Goal: Task Accomplishment & Management: Use online tool/utility

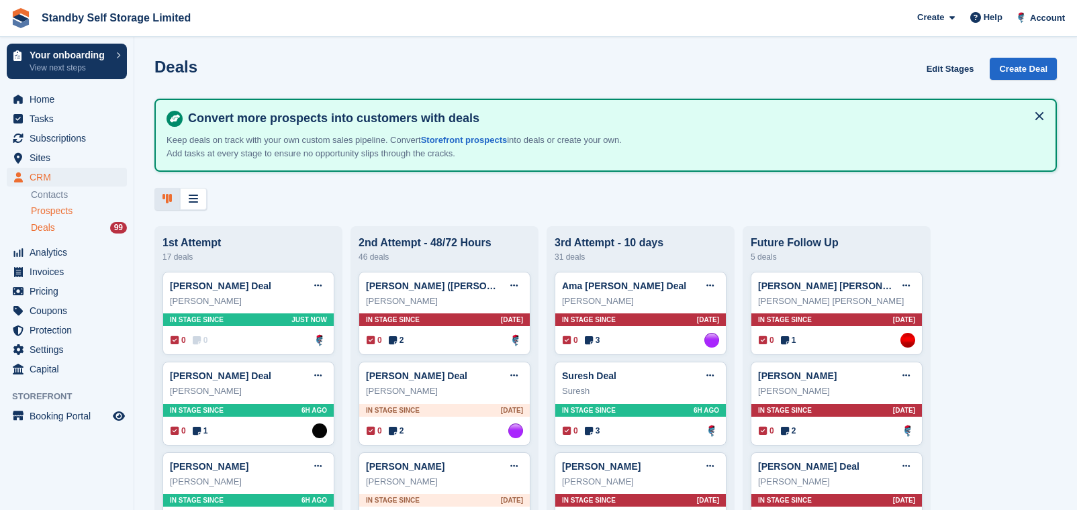
click at [60, 206] on span "Prospects" at bounding box center [52, 211] width 42 height 13
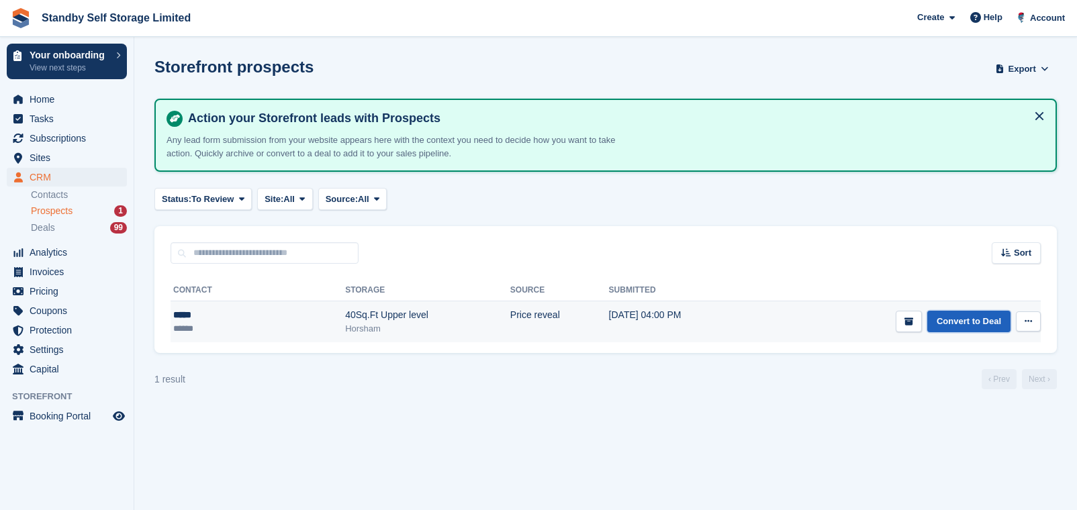
click at [964, 328] on link "Convert to Deal" at bounding box center [968, 322] width 83 height 22
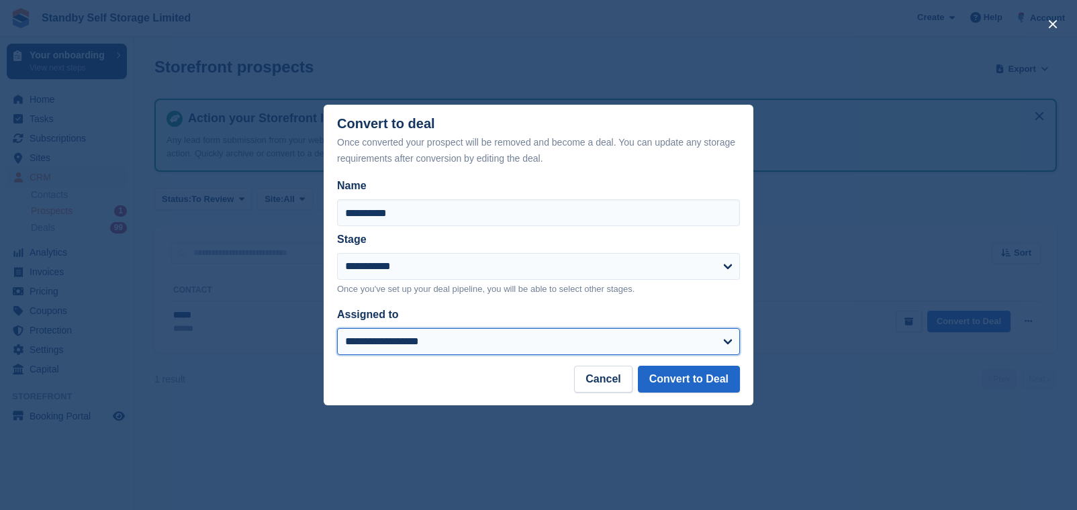
click at [462, 334] on select "**********" at bounding box center [538, 341] width 403 height 27
select select "****"
click at [337, 329] on select "**********" at bounding box center [538, 341] width 403 height 27
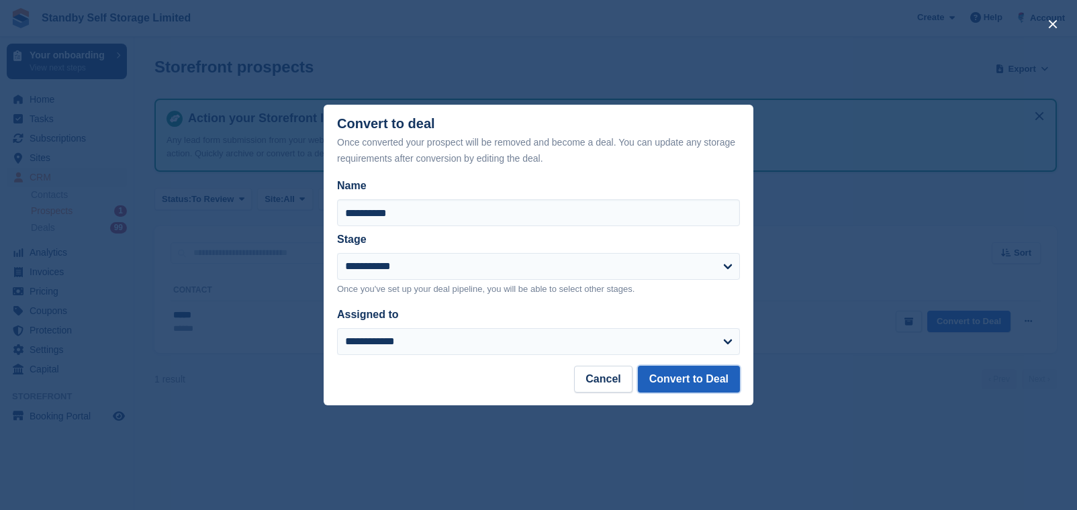
click at [683, 392] on button "Convert to Deal" at bounding box center [689, 379] width 102 height 27
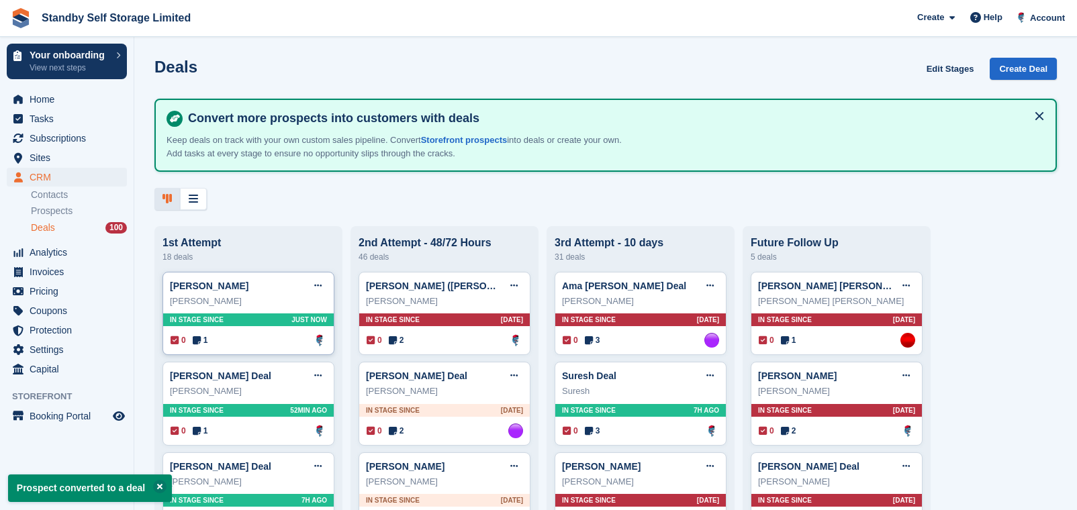
click at [259, 356] on div "Ishan Deal Edit deal Mark as won Mark as lost Delete deal Ishan In stage since …" at bounding box center [248, 314] width 172 height 84
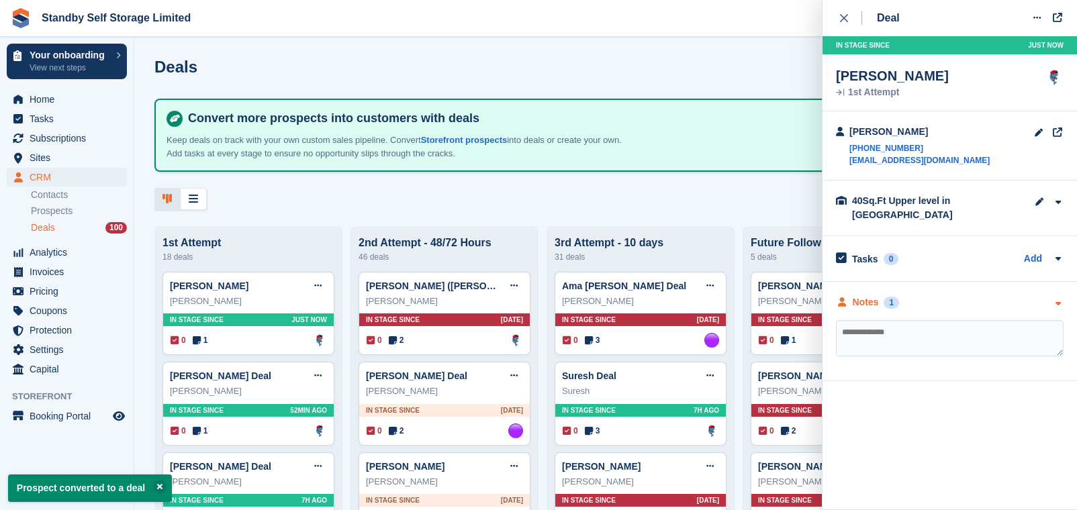
click at [871, 308] on div "Notes" at bounding box center [865, 302] width 26 height 14
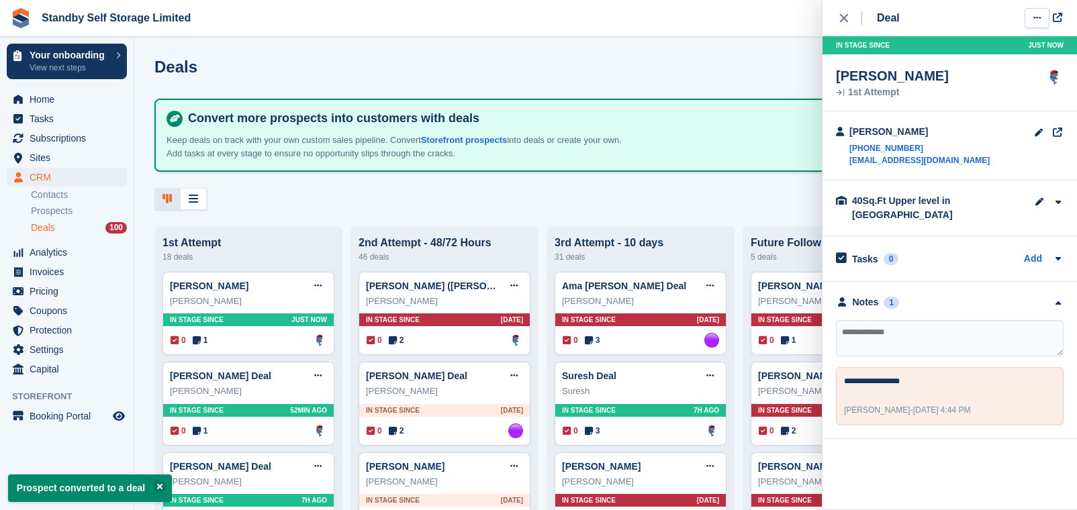
click at [1038, 19] on icon at bounding box center [1036, 17] width 7 height 9
click at [968, 112] on p "Delete deal" at bounding box center [984, 119] width 117 height 17
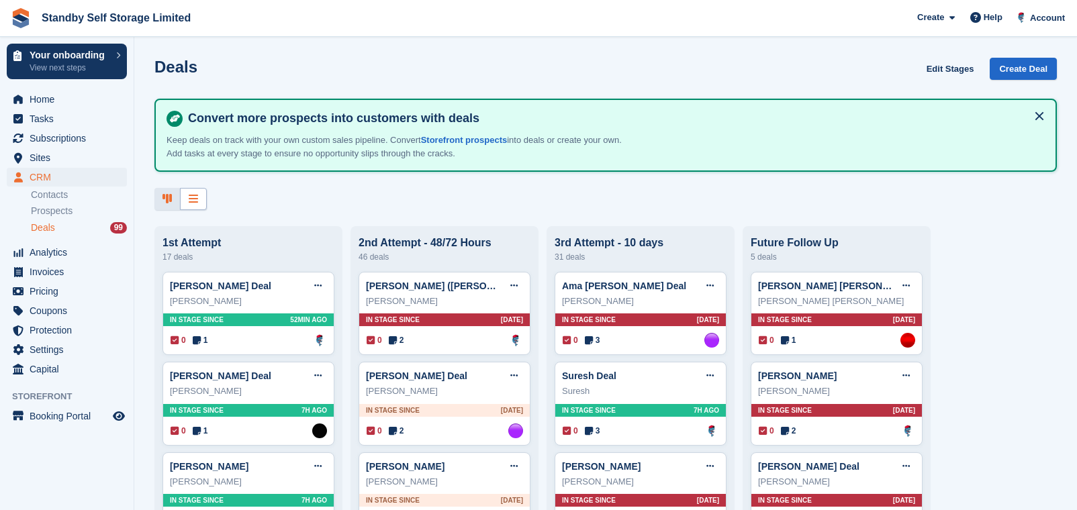
click at [199, 197] on div at bounding box center [193, 199] width 27 height 22
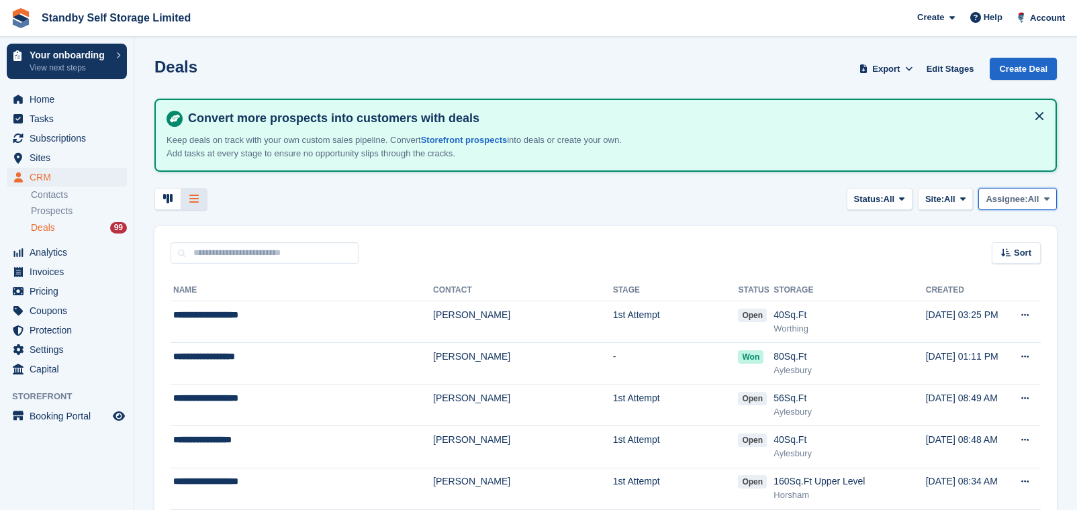
click at [1012, 203] on span "Assignee:" at bounding box center [1006, 199] width 42 height 13
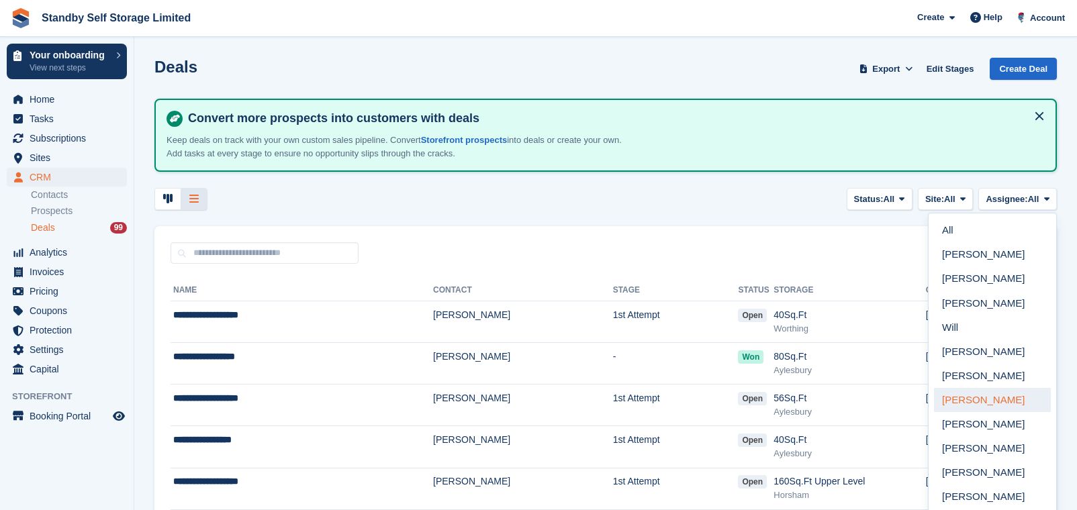
click at [961, 397] on link "[PERSON_NAME]" at bounding box center [992, 400] width 117 height 24
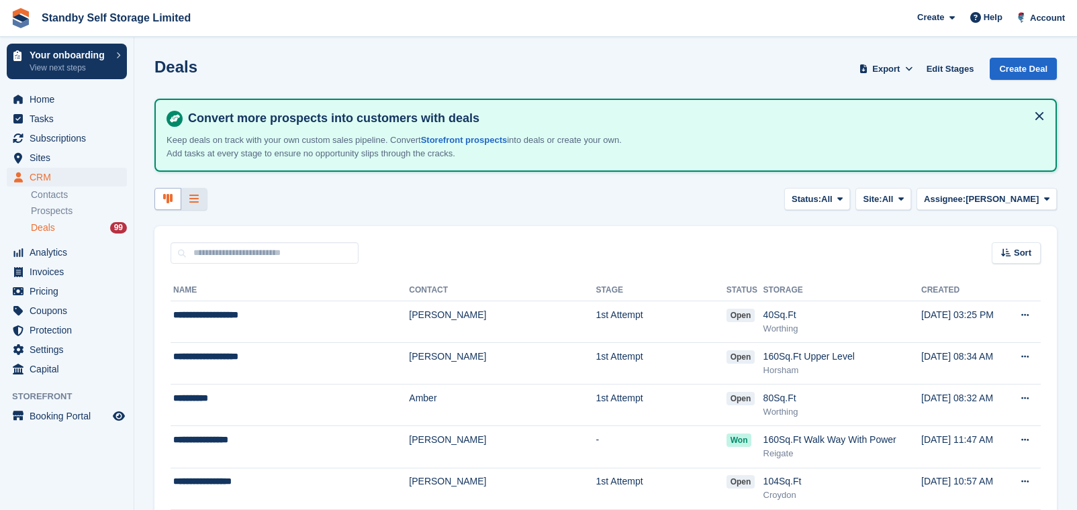
click at [167, 199] on icon at bounding box center [167, 198] width 9 height 11
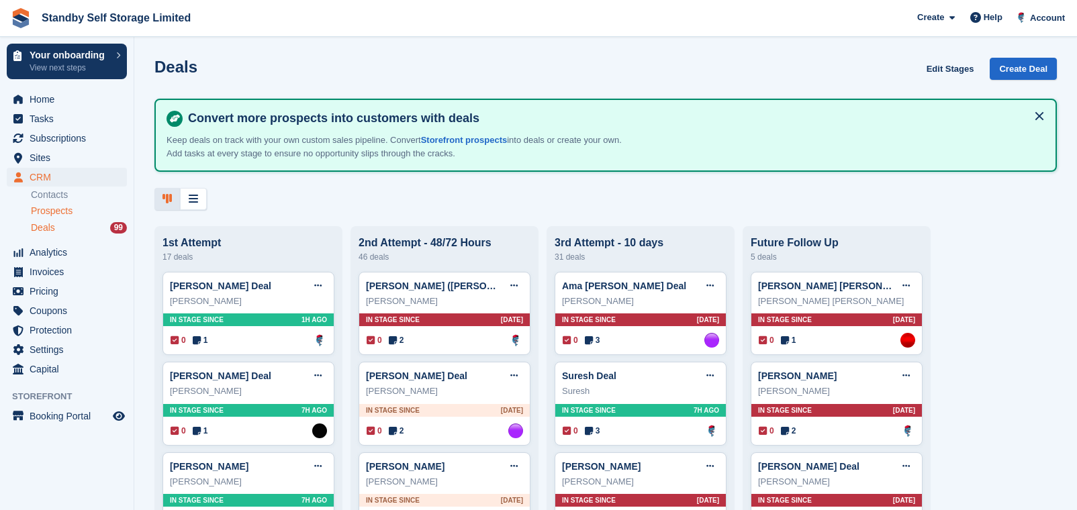
click at [53, 213] on span "Prospects" at bounding box center [52, 211] width 42 height 13
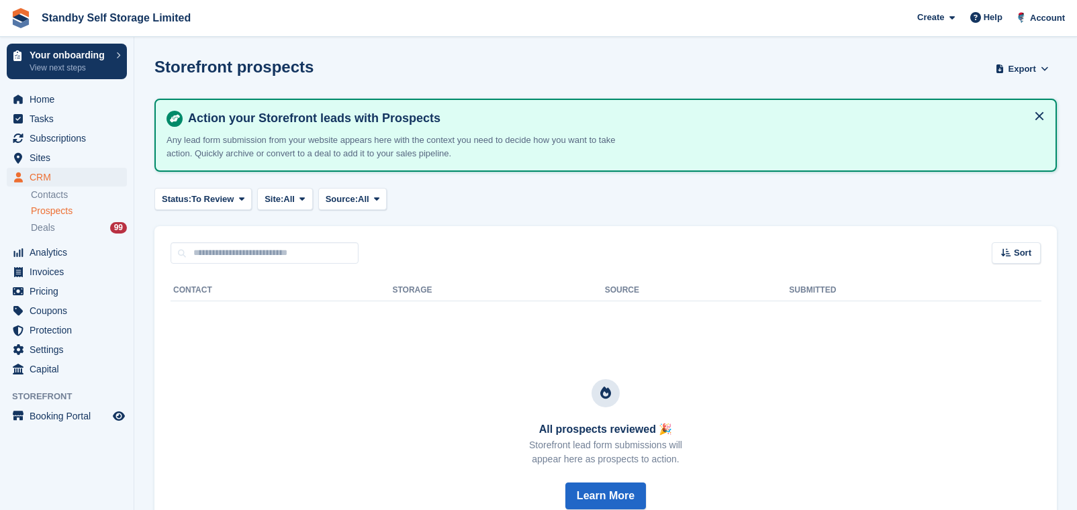
click at [66, 207] on span "Prospects" at bounding box center [52, 211] width 42 height 13
click at [58, 226] on div "Deals 99" at bounding box center [79, 228] width 96 height 13
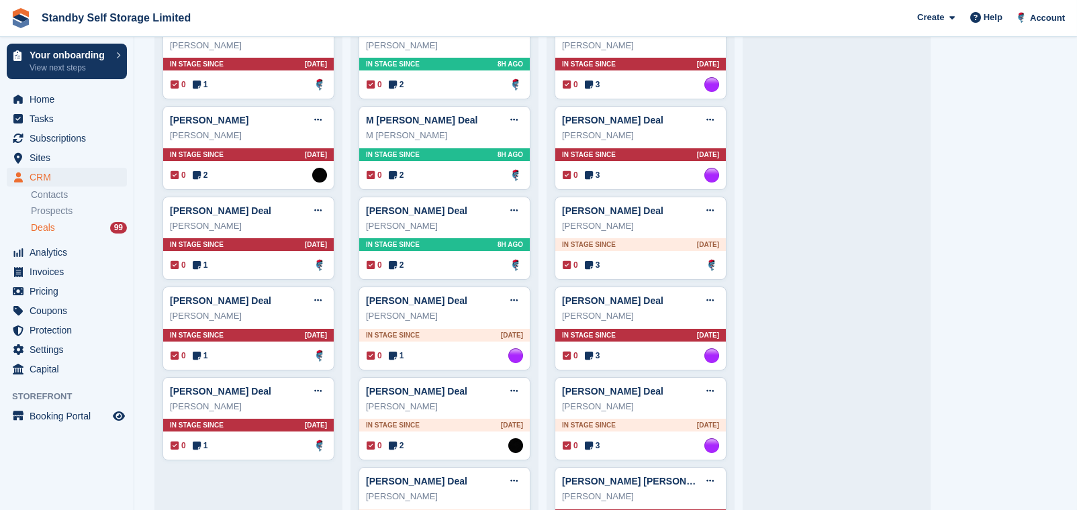
scroll to position [1342, 0]
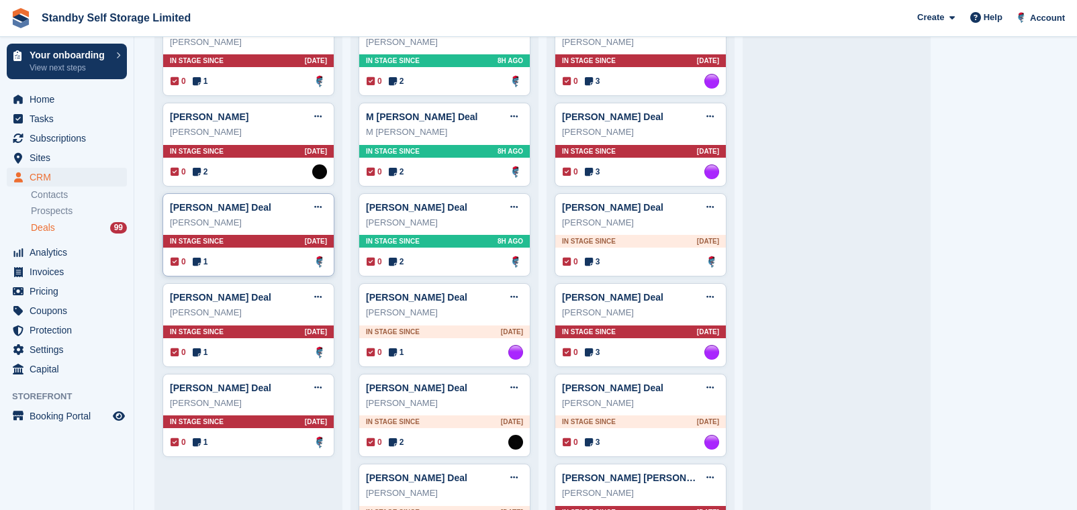
click at [281, 269] on div "0 1 Assigned to Glenn Fisher" at bounding box center [248, 261] width 156 height 15
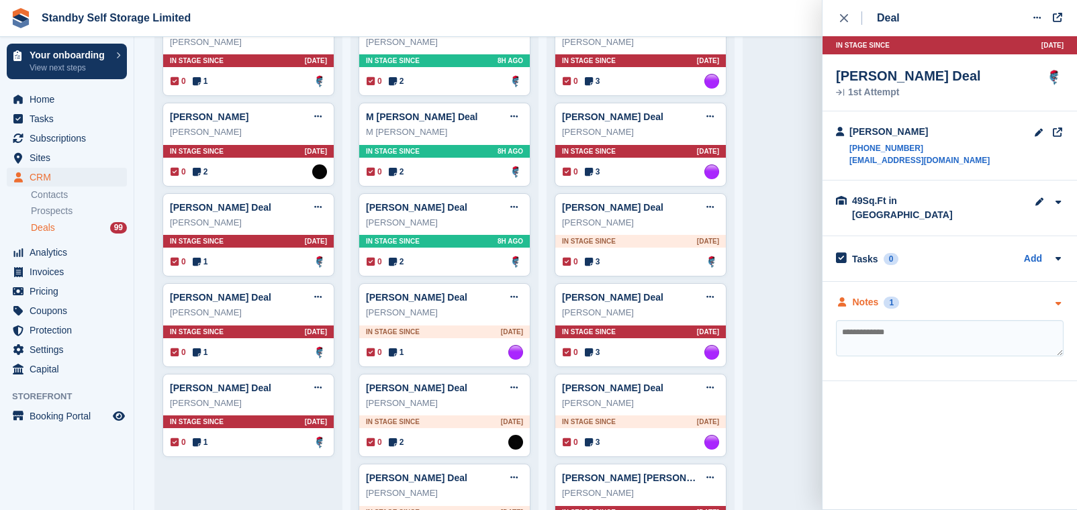
click at [857, 295] on div "Notes" at bounding box center [865, 302] width 26 height 14
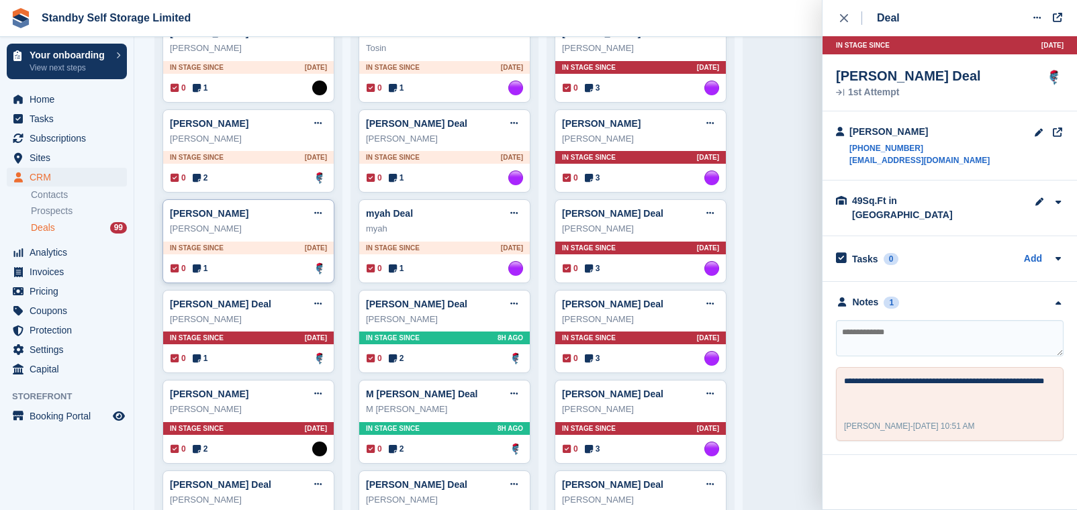
scroll to position [1175, 0]
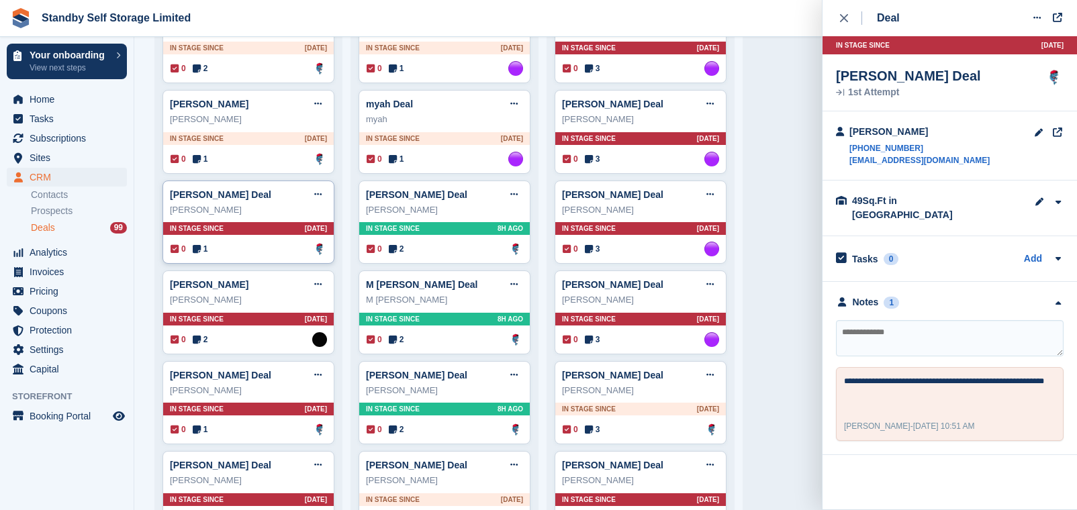
click at [257, 246] on div "0 1 Assigned to Glenn Fisher" at bounding box center [248, 249] width 156 height 15
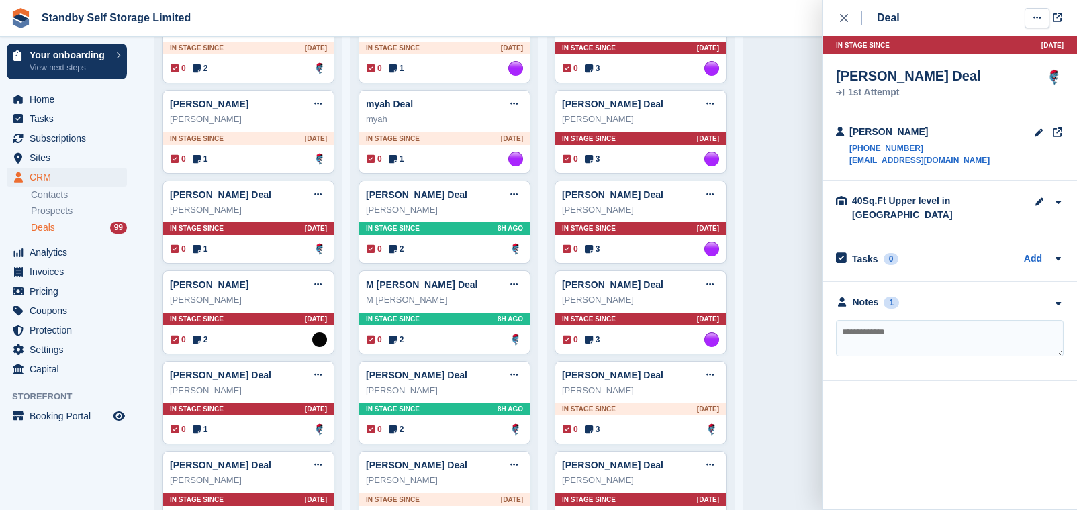
click at [1032, 24] on button at bounding box center [1036, 18] width 25 height 20
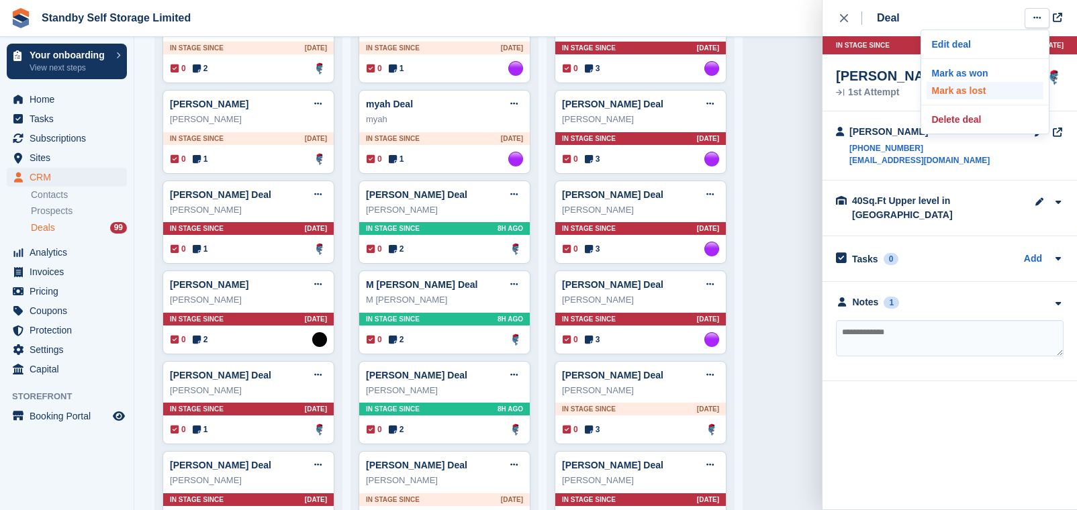
click at [1011, 95] on p "Mark as lost" at bounding box center [984, 90] width 117 height 17
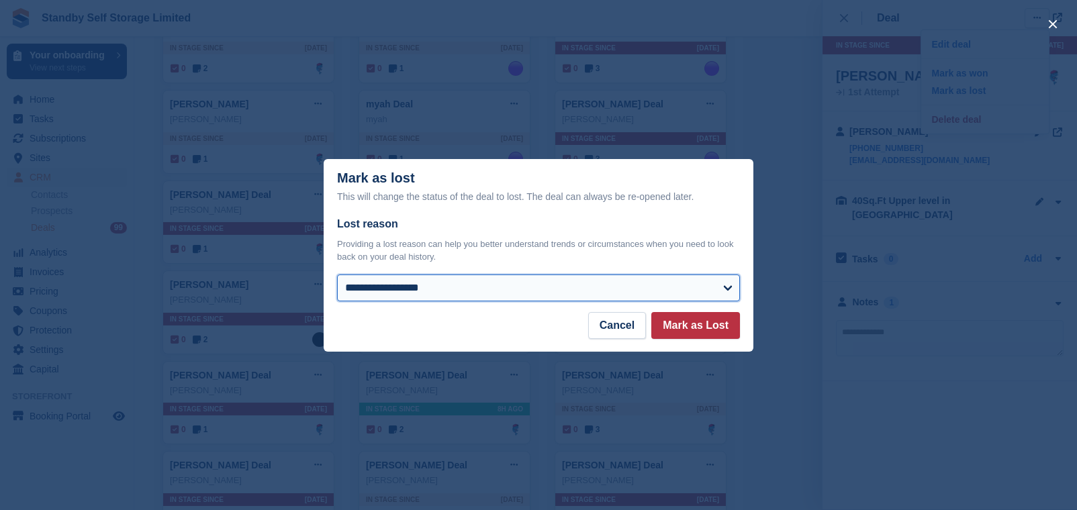
click at [630, 283] on select "**********" at bounding box center [538, 288] width 403 height 27
select select "**********"
click at [337, 275] on select "**********" at bounding box center [538, 288] width 403 height 27
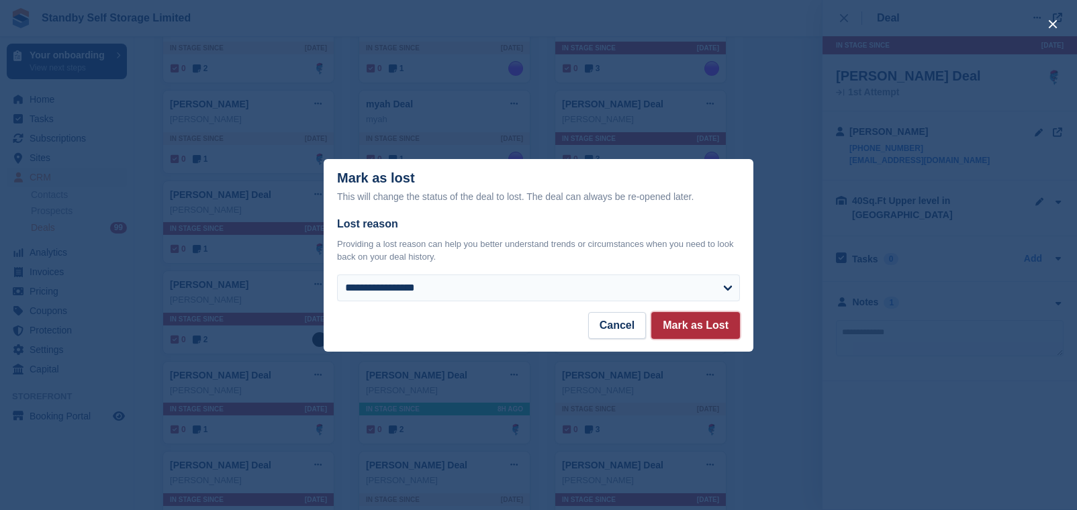
click at [697, 319] on button "Mark as Lost" at bounding box center [695, 325] width 89 height 27
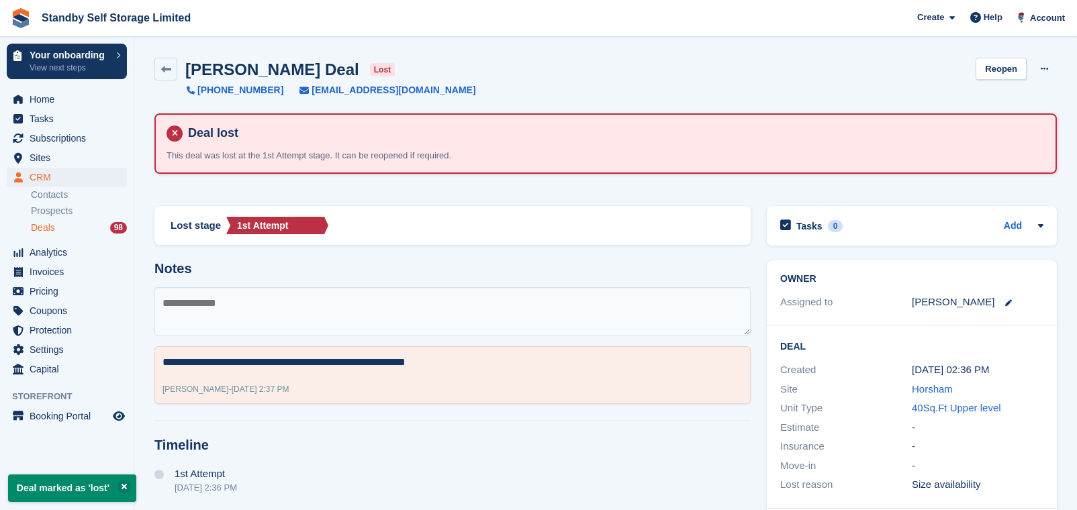
click at [64, 232] on div "Deals 98" at bounding box center [79, 228] width 96 height 13
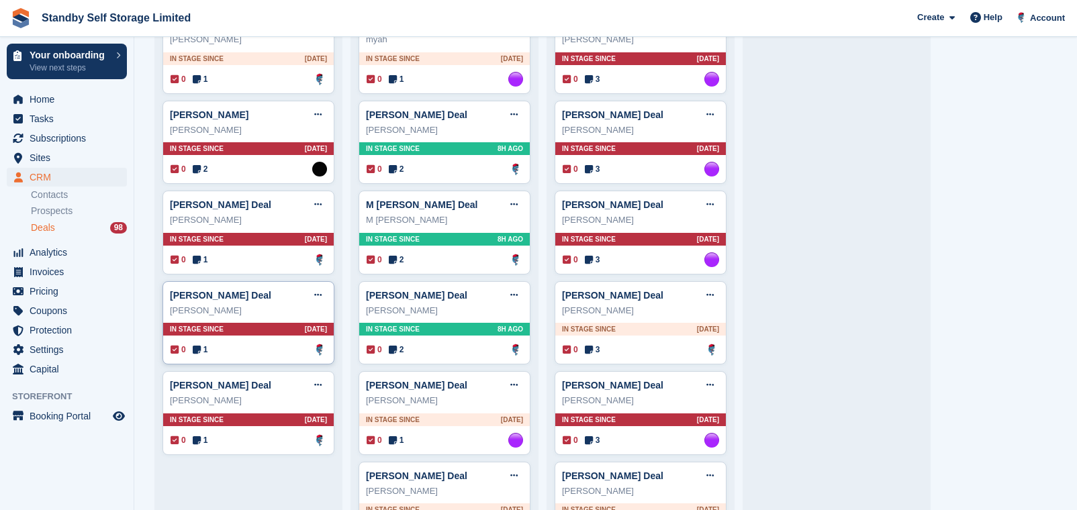
scroll to position [1259, 0]
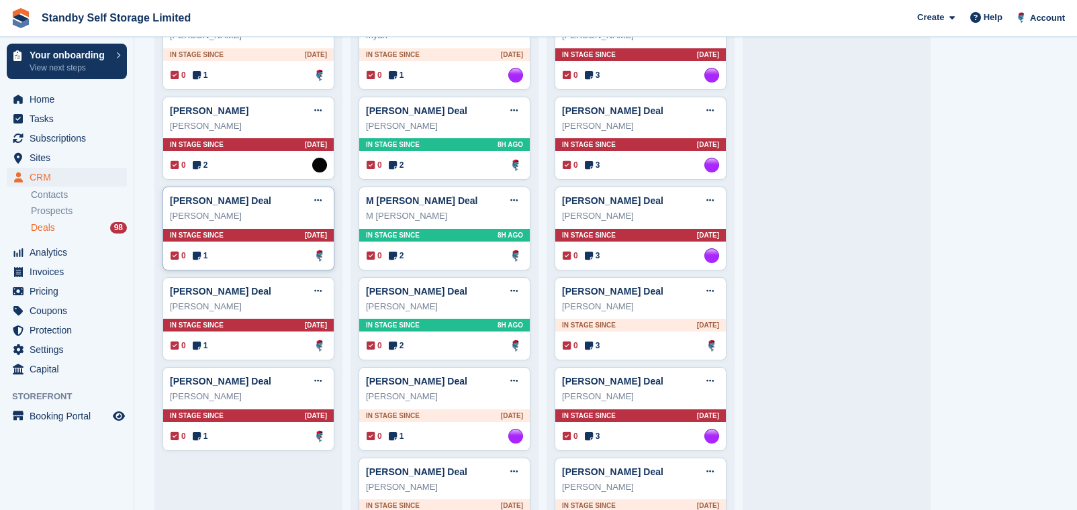
click at [288, 262] on div "0 1 Assigned to Glenn Fisher" at bounding box center [248, 255] width 156 height 15
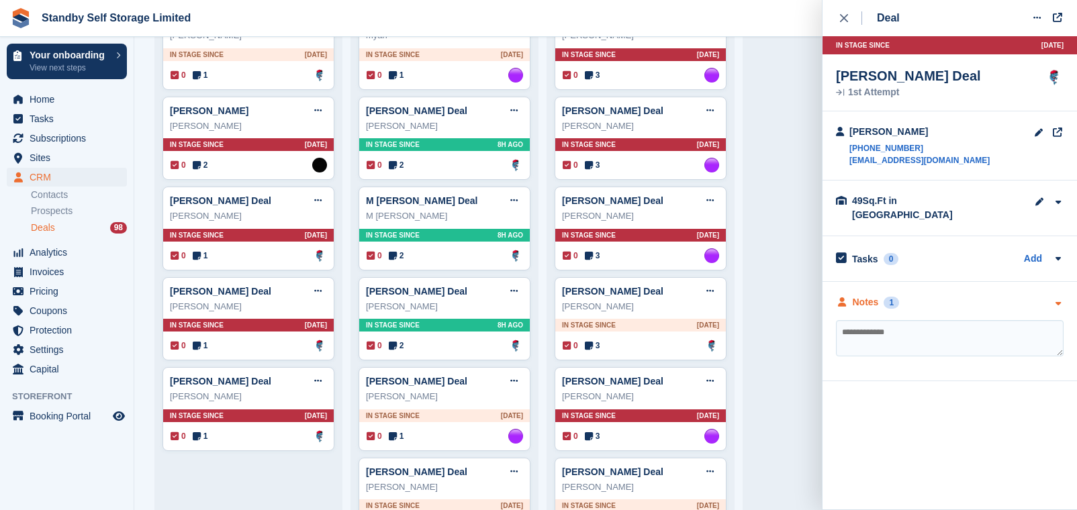
click at [874, 295] on div "Notes" at bounding box center [865, 302] width 26 height 14
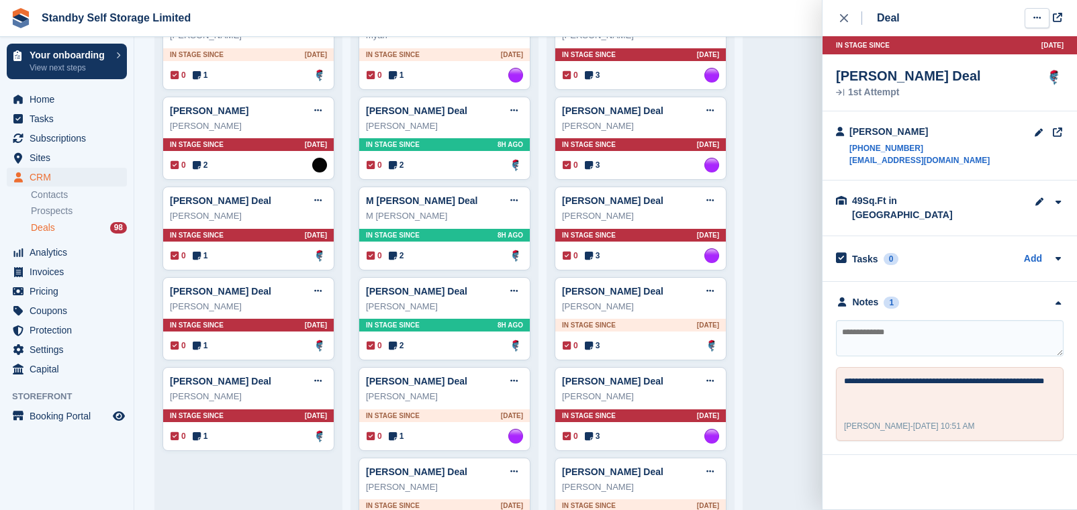
click at [1039, 19] on icon at bounding box center [1036, 17] width 7 height 9
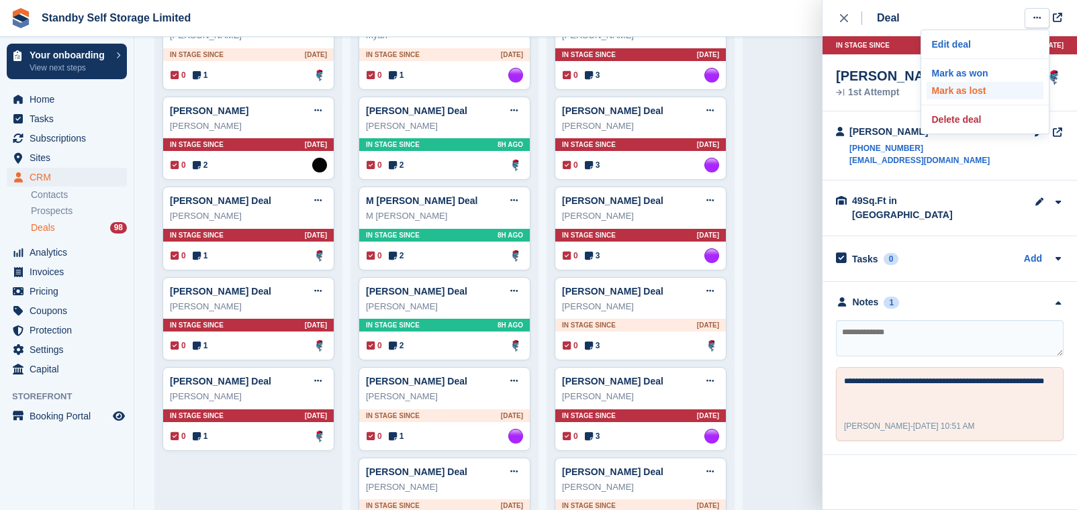
click at [979, 85] on p "Mark as lost" at bounding box center [984, 90] width 117 height 17
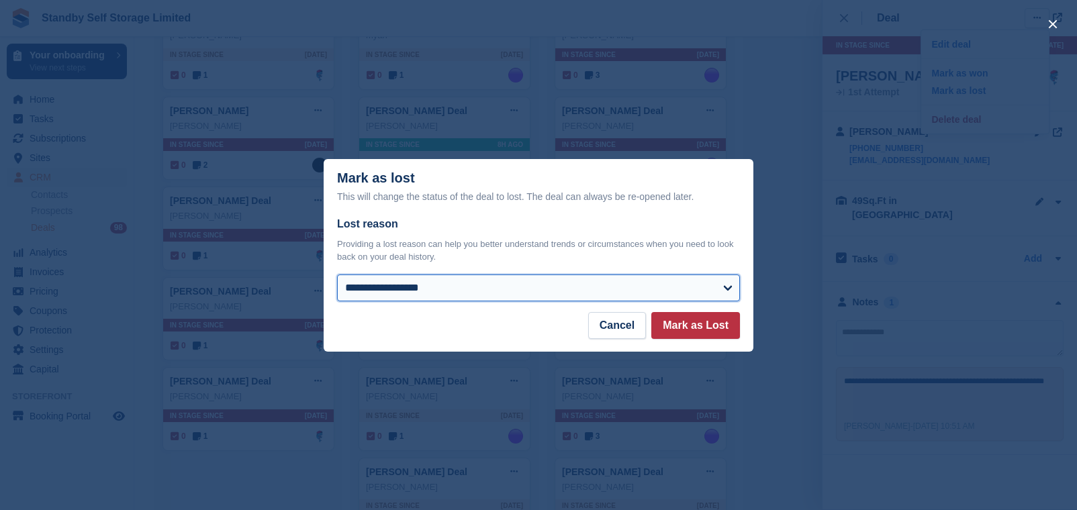
click at [550, 295] on select "**********" at bounding box center [538, 288] width 403 height 27
select select "**********"
click at [337, 275] on select "**********" at bounding box center [538, 288] width 403 height 27
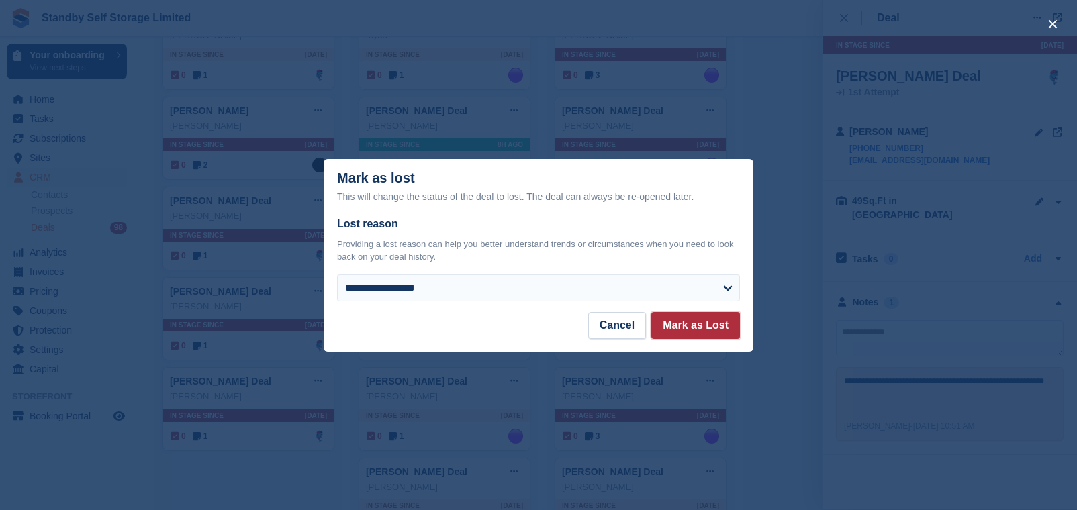
click at [696, 337] on button "Mark as Lost" at bounding box center [695, 325] width 89 height 27
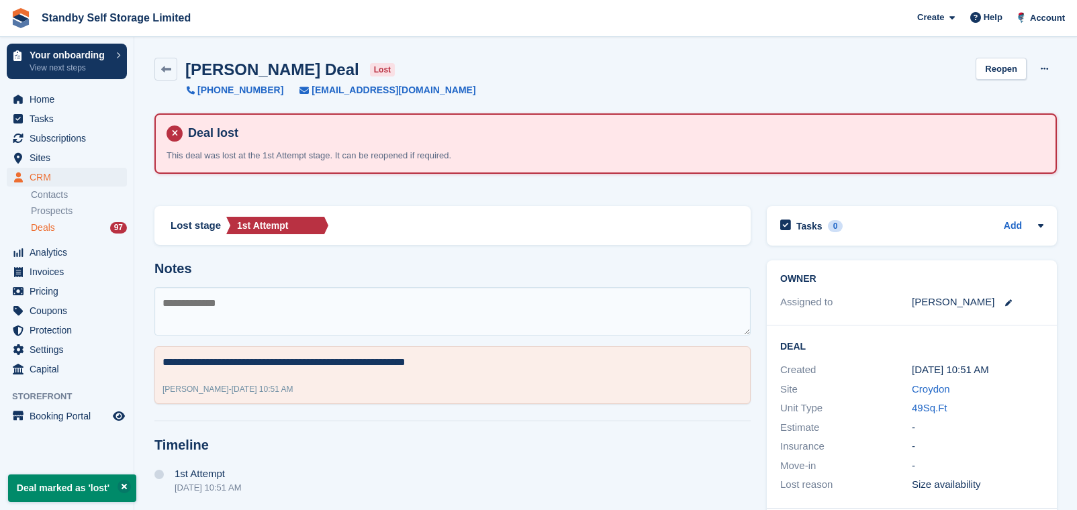
click at [119, 230] on div "97" at bounding box center [118, 227] width 17 height 11
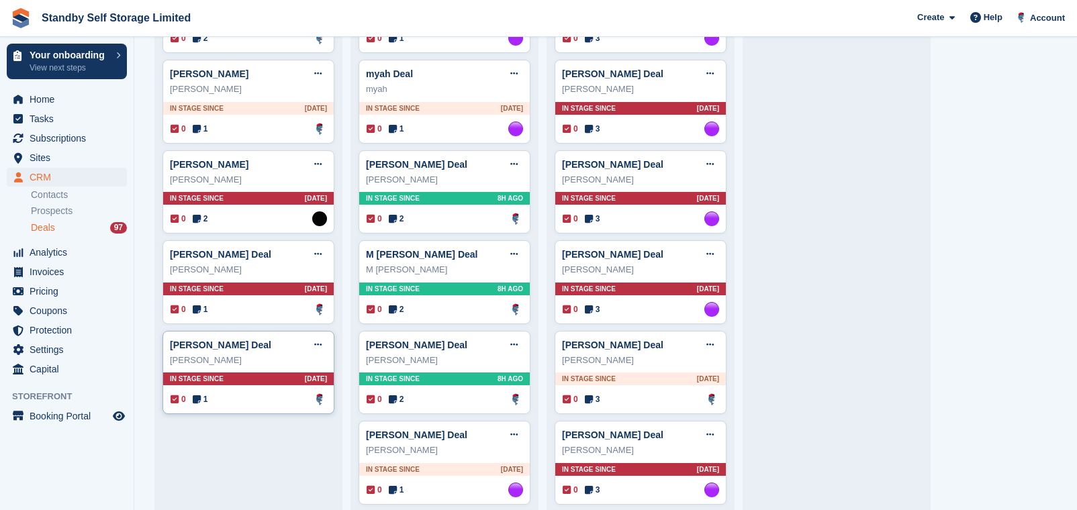
scroll to position [1342, 0]
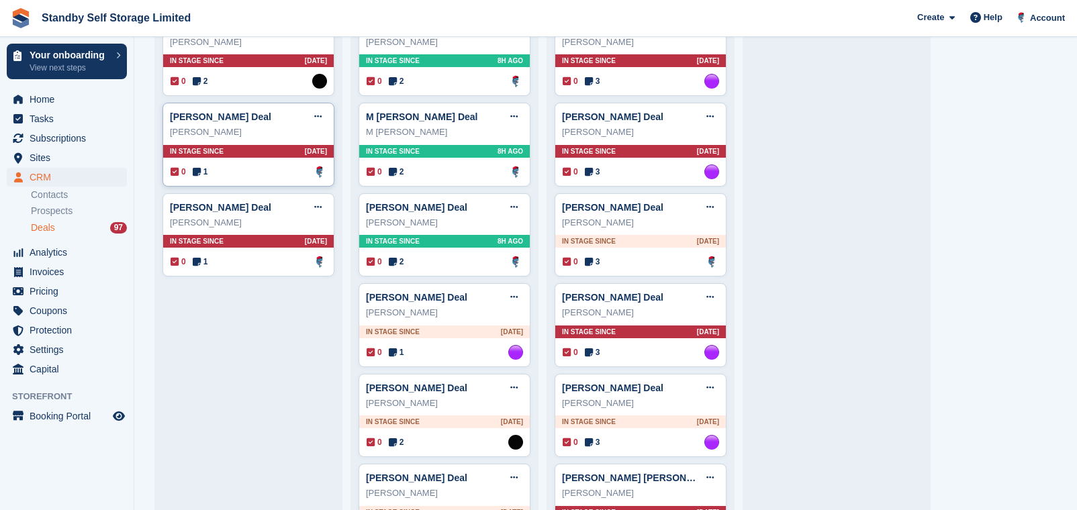
click at [211, 165] on div "Chris Latter Deal Edit deal Mark as won Mark as lost Delete deal Chris Latter I…" at bounding box center [248, 145] width 172 height 84
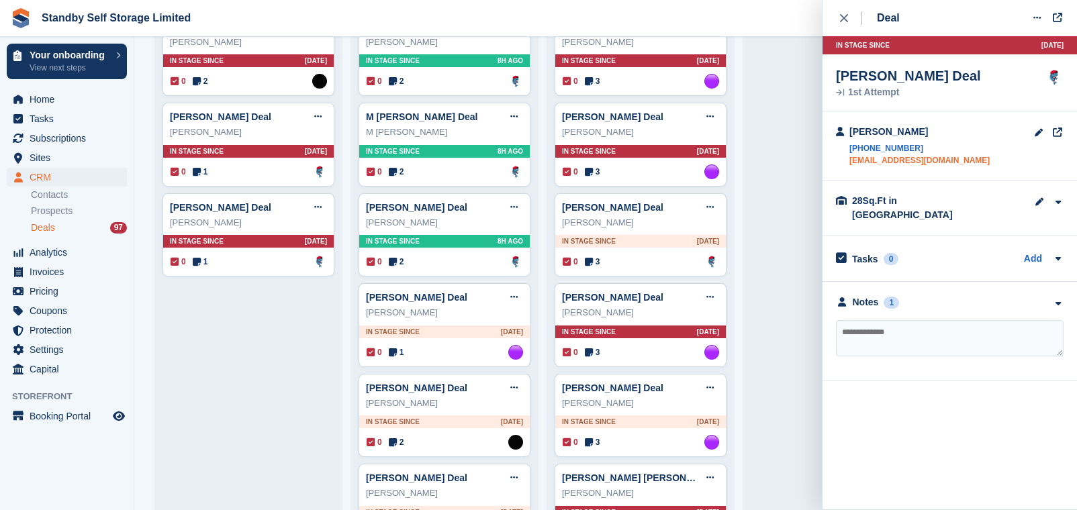
click at [900, 160] on link "clatter83@hotmail.com" at bounding box center [919, 160] width 140 height 12
click at [873, 328] on textarea at bounding box center [950, 338] width 228 height 36
type textarea "**********"
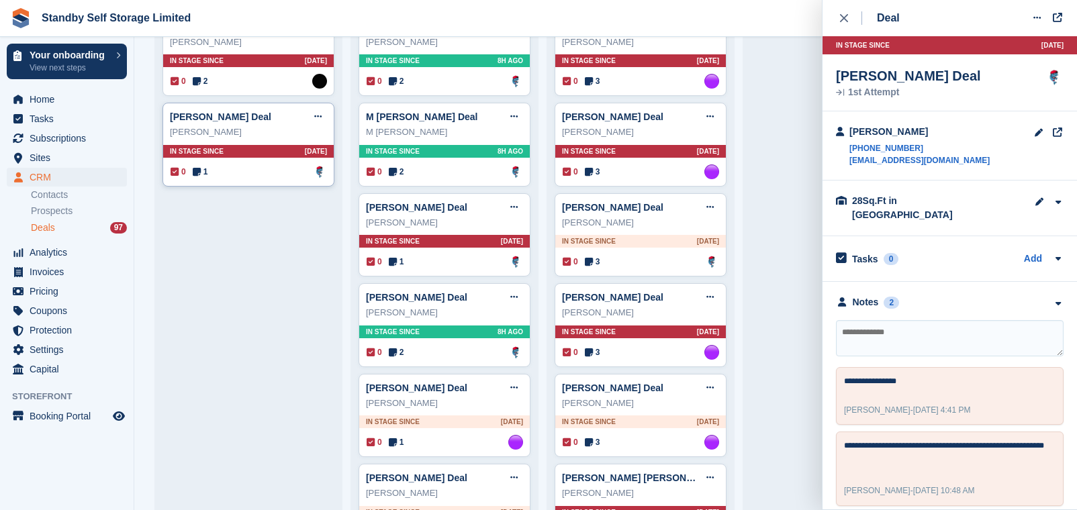
click at [281, 166] on div "Talha Ayub Deal Edit deal Mark as won Mark as lost Delete deal Talha Ayub In st…" at bounding box center [248, 145] width 172 height 84
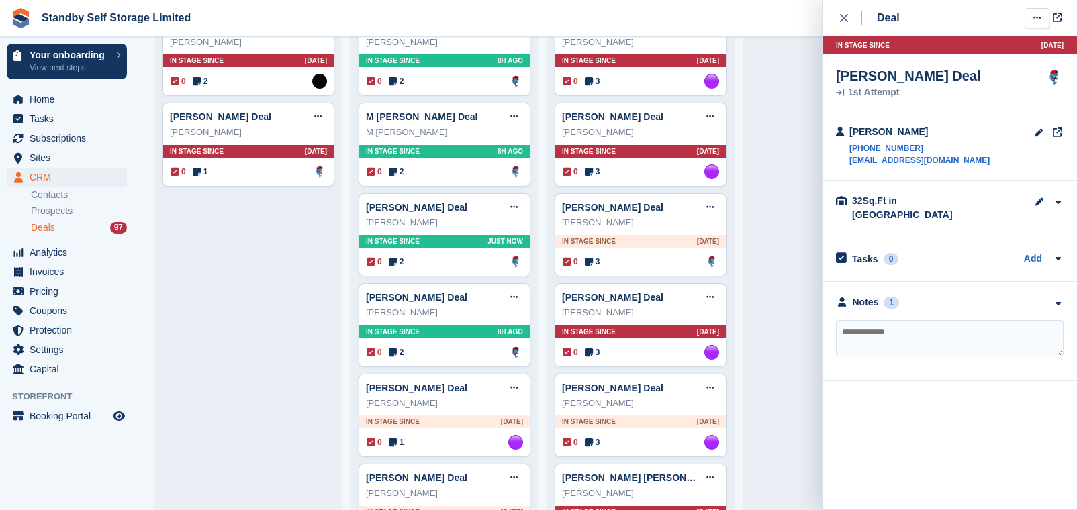
click at [1036, 17] on icon at bounding box center [1036, 17] width 7 height 9
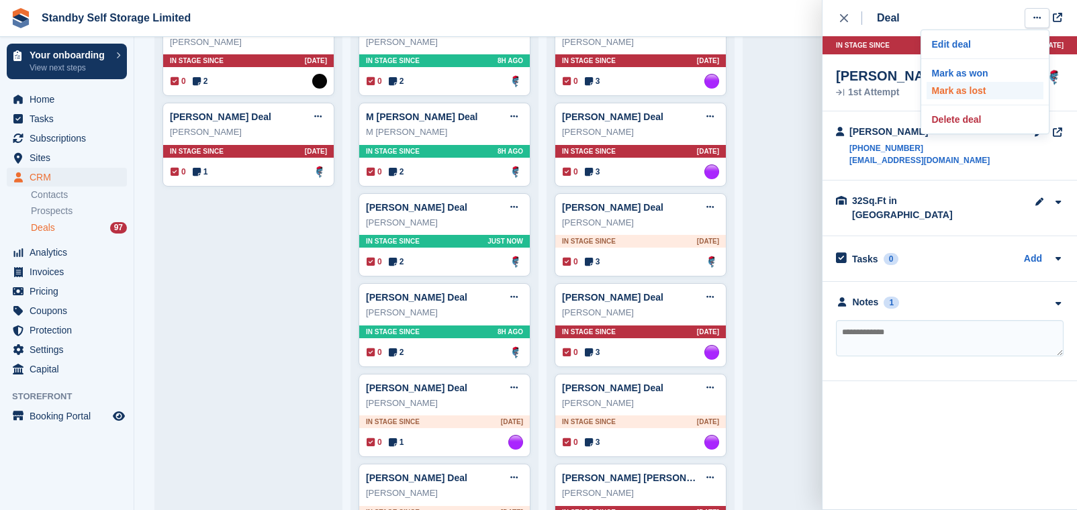
click at [956, 95] on p "Mark as lost" at bounding box center [984, 90] width 117 height 17
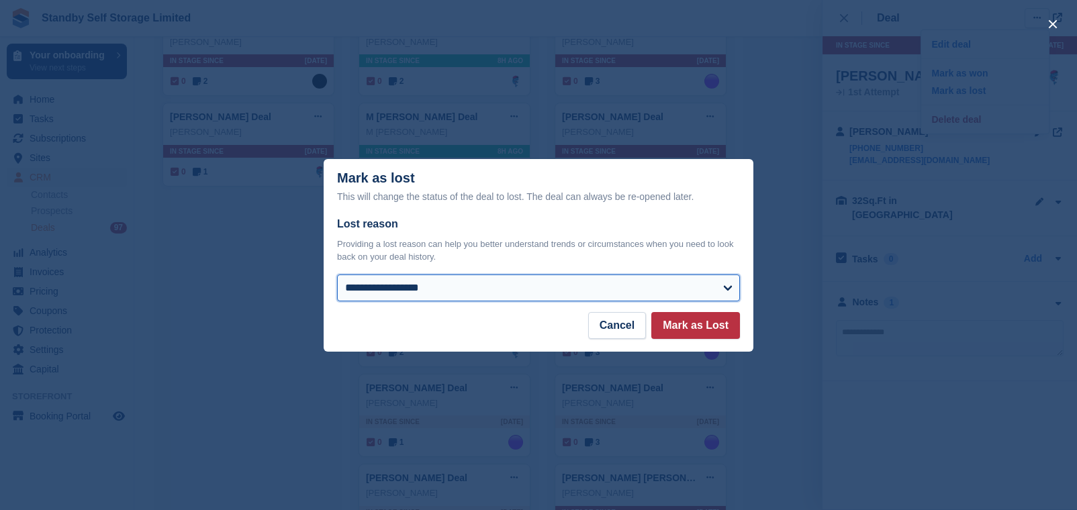
click at [425, 277] on select "**********" at bounding box center [538, 288] width 403 height 27
select select "**********"
click at [337, 275] on select "**********" at bounding box center [538, 288] width 403 height 27
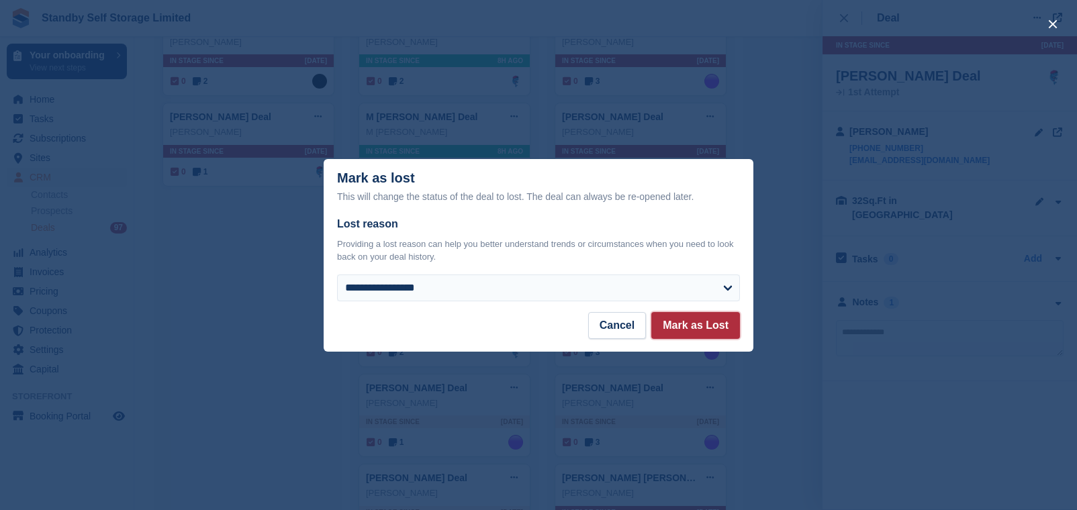
click at [682, 335] on button "Mark as Lost" at bounding box center [695, 325] width 89 height 27
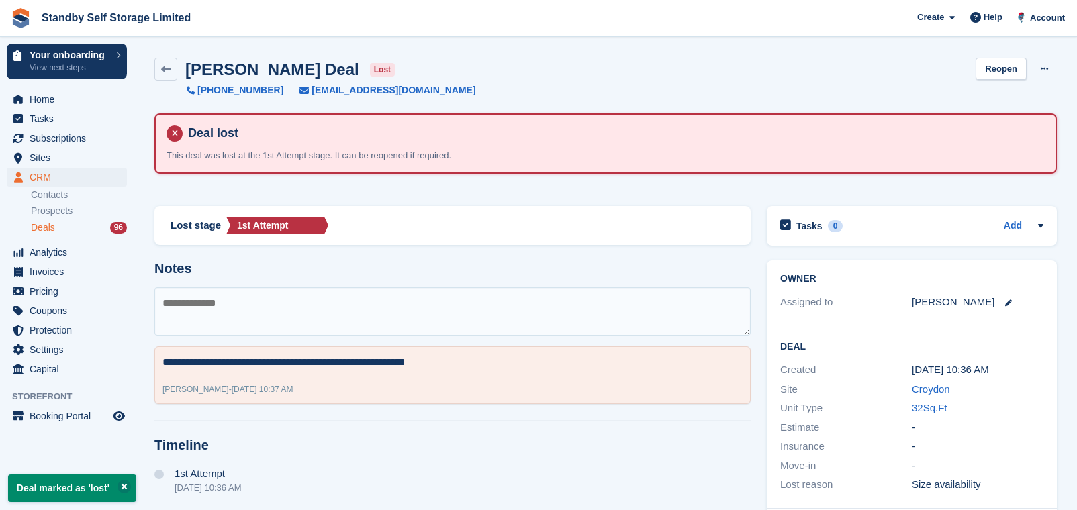
click at [42, 219] on ul "Contacts Prospects Deals 96" at bounding box center [82, 211] width 103 height 49
click at [53, 224] on span "Deals" at bounding box center [43, 228] width 24 height 13
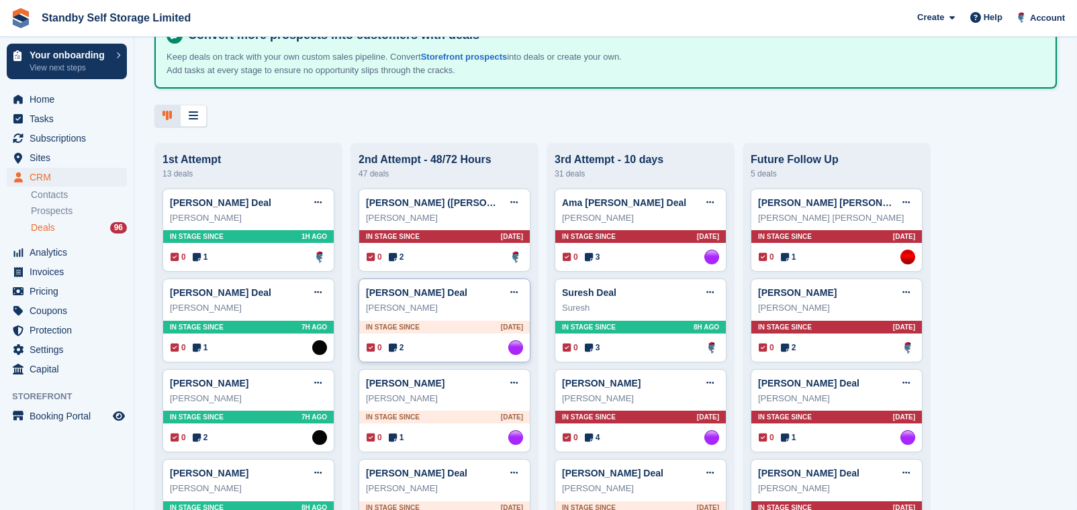
scroll to position [84, 0]
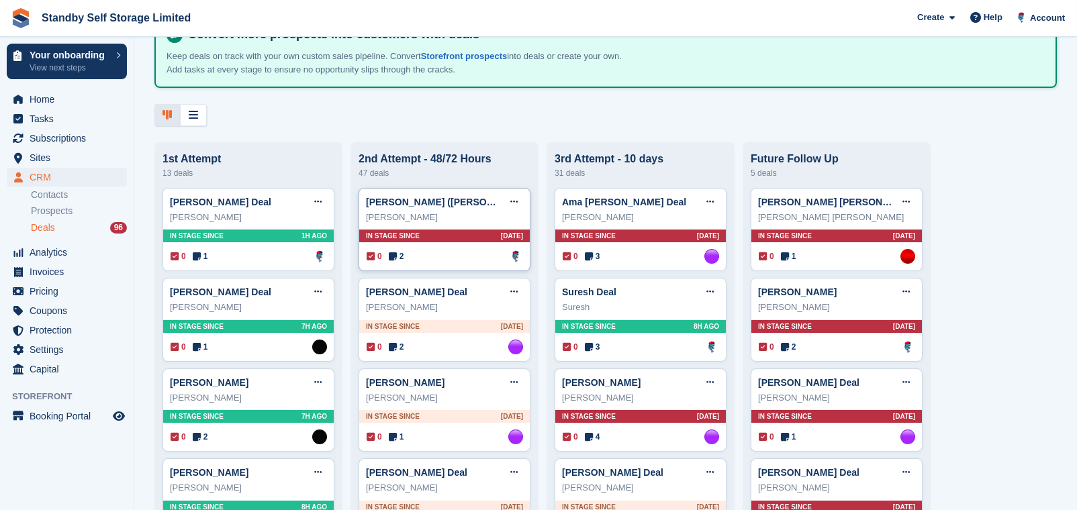
click at [451, 261] on div "0 2 Assigned to Glenn Fisher" at bounding box center [444, 256] width 156 height 15
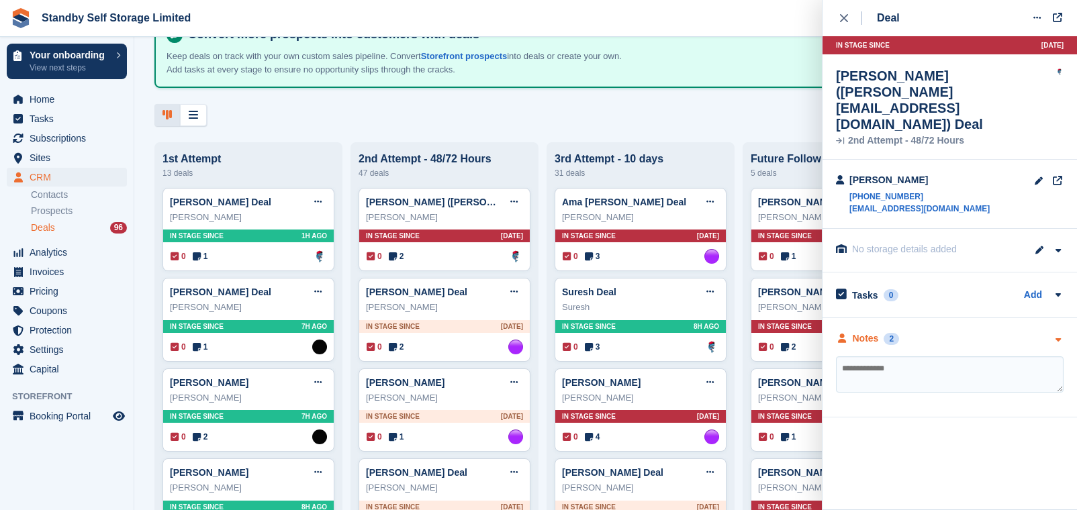
click at [867, 332] on div "Notes" at bounding box center [865, 339] width 26 height 14
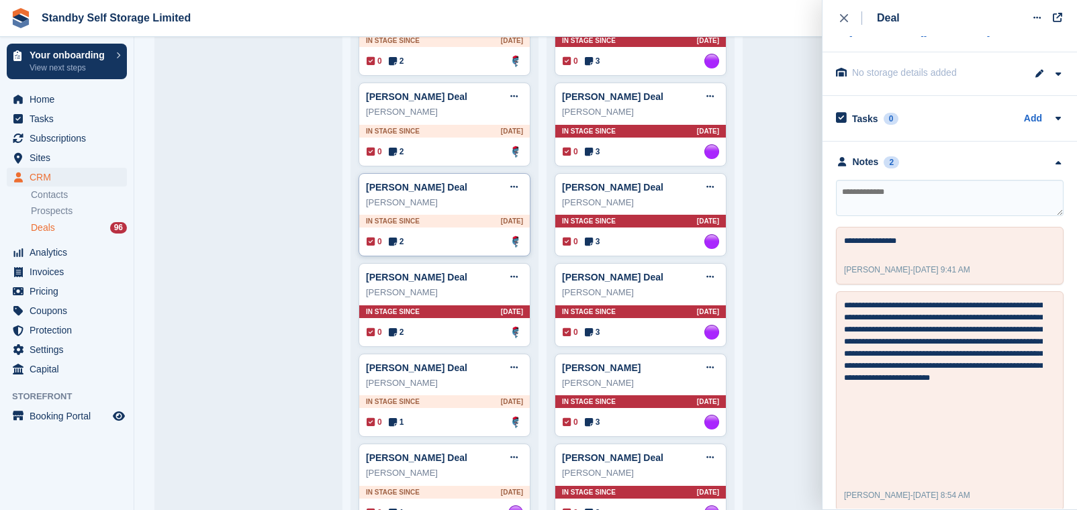
scroll to position [2349, 0]
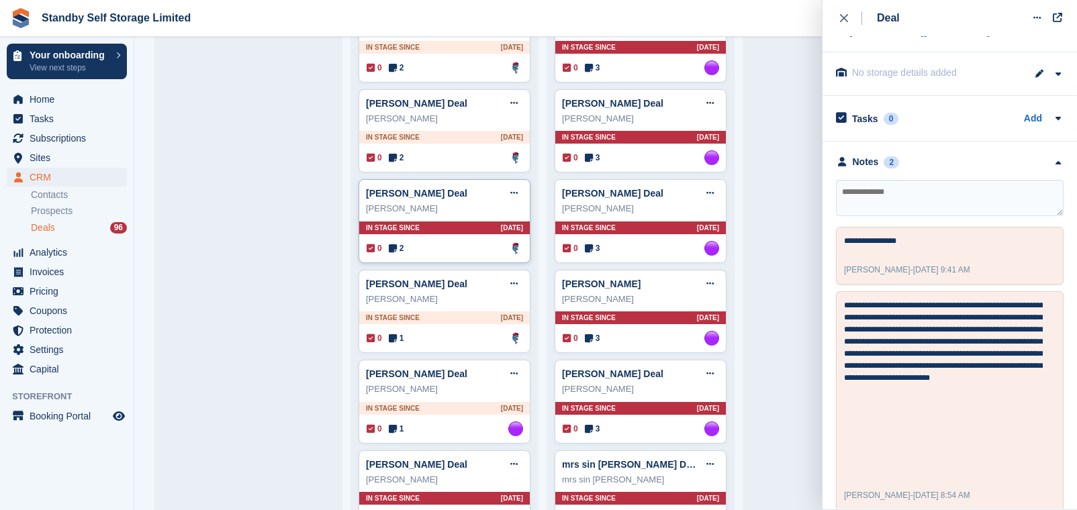
click at [448, 249] on div "0 2 Assigned to Glenn Fisher" at bounding box center [444, 248] width 156 height 15
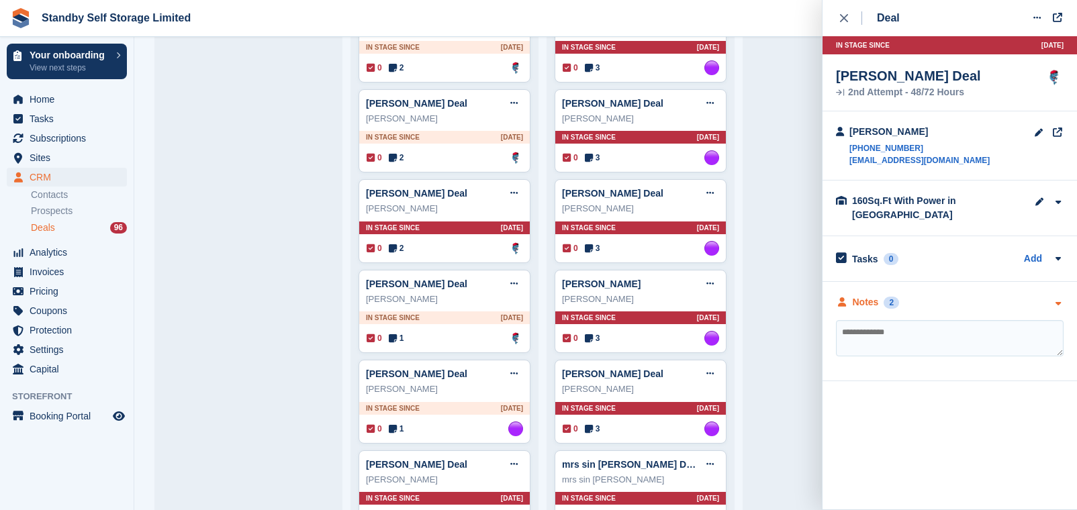
click at [845, 301] on icon at bounding box center [842, 301] width 12 height 9
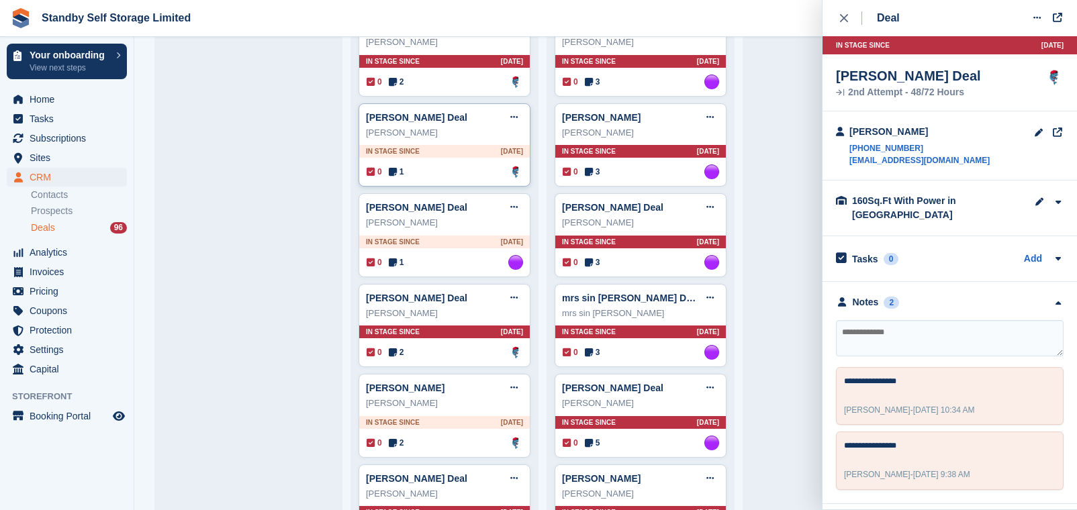
scroll to position [2601, 0]
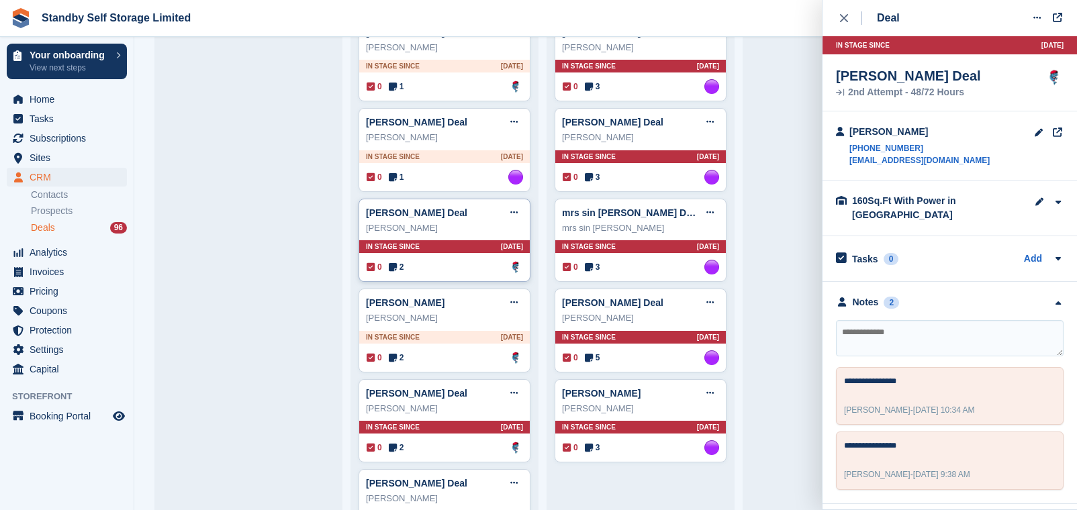
click at [465, 260] on div "Simon Johnson Deal Edit deal Mark as won Mark as lost Delete deal Simon Johnson…" at bounding box center [444, 241] width 172 height 84
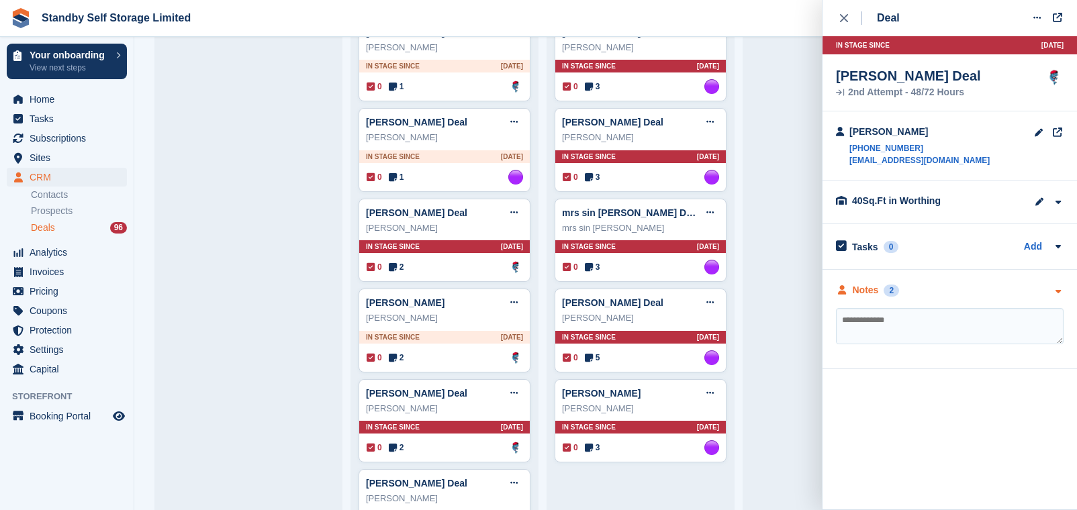
click at [870, 289] on div "Notes" at bounding box center [865, 290] width 26 height 14
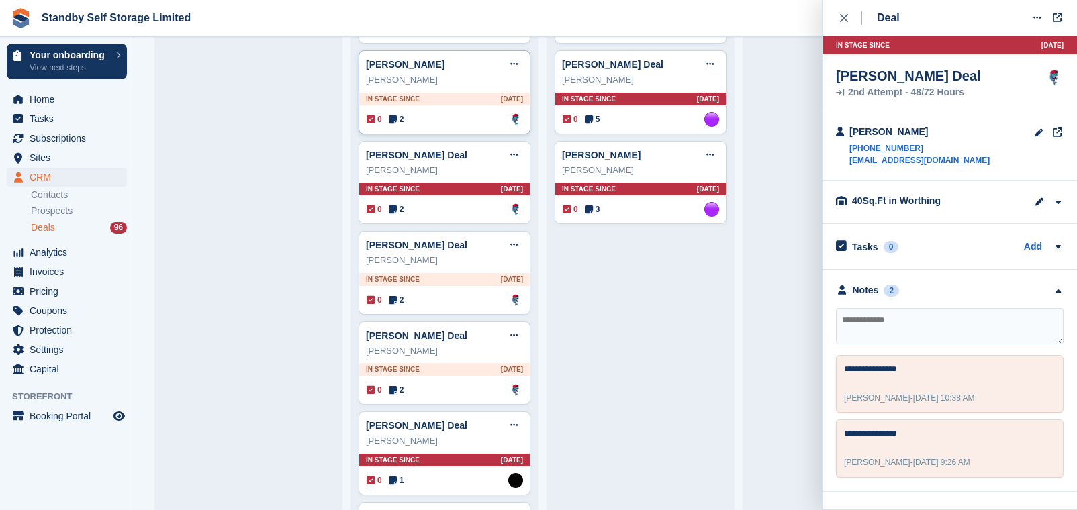
scroll to position [2853, 0]
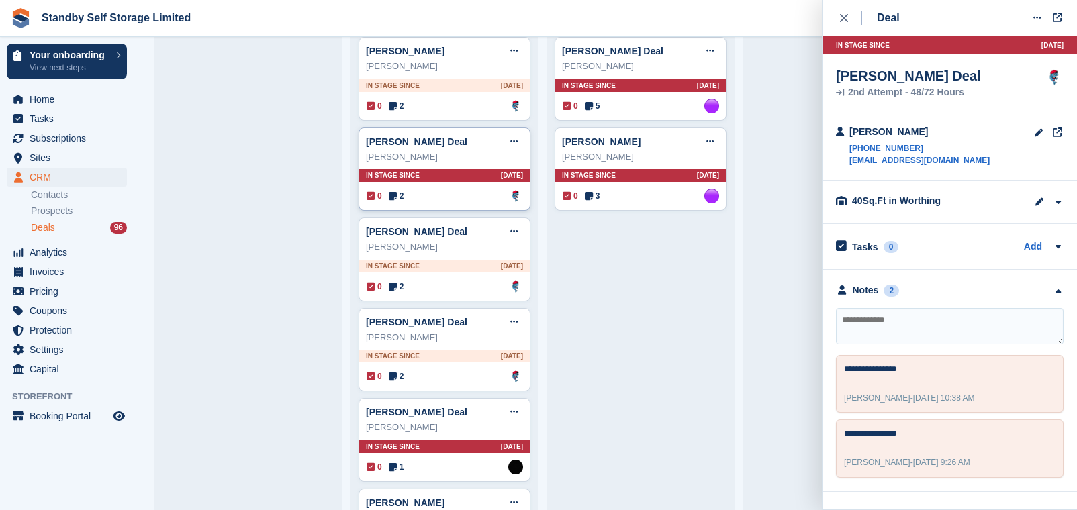
click at [418, 197] on div "0 2 Assigned to Glenn Fisher" at bounding box center [444, 196] width 156 height 15
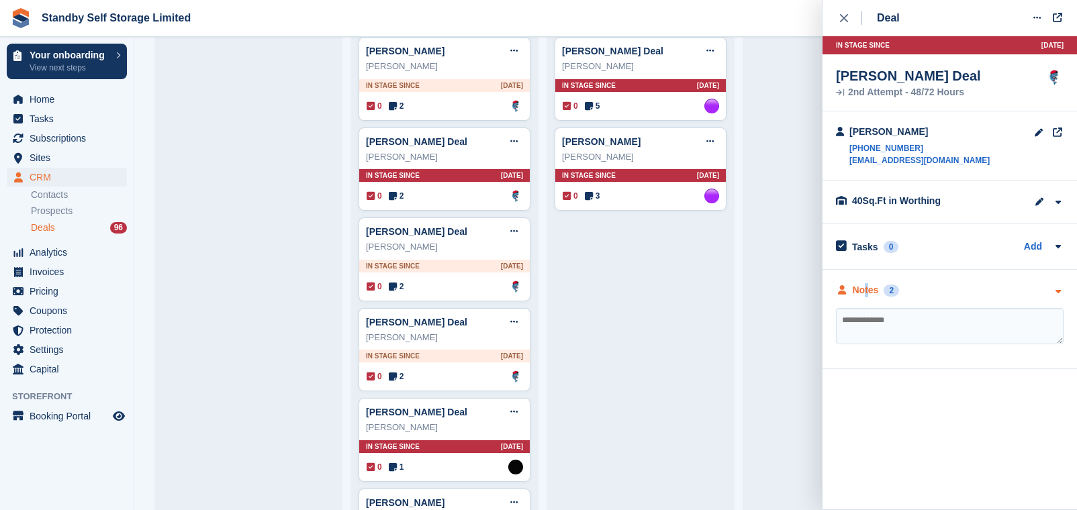
click at [865, 286] on div "Notes" at bounding box center [865, 290] width 26 height 14
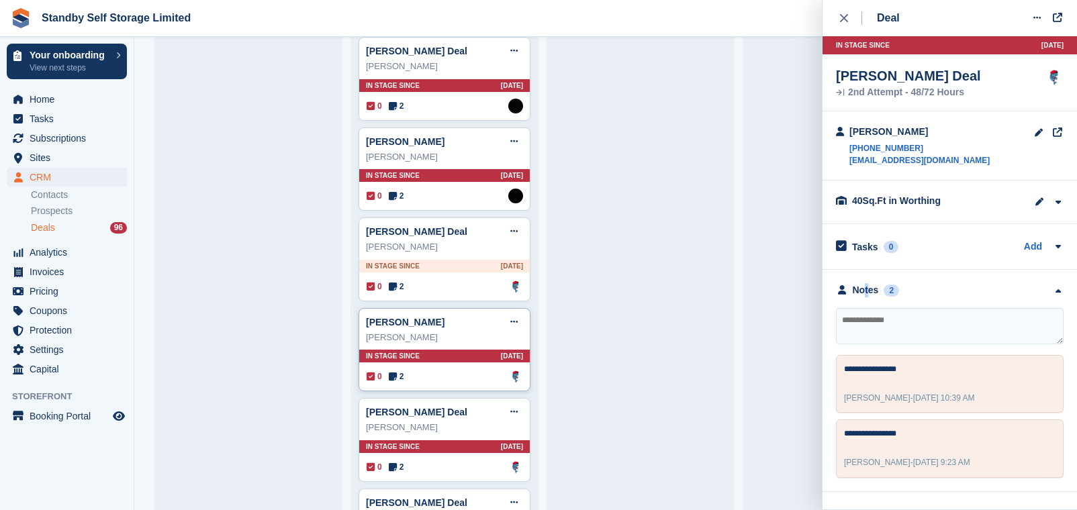
scroll to position [3608, 0]
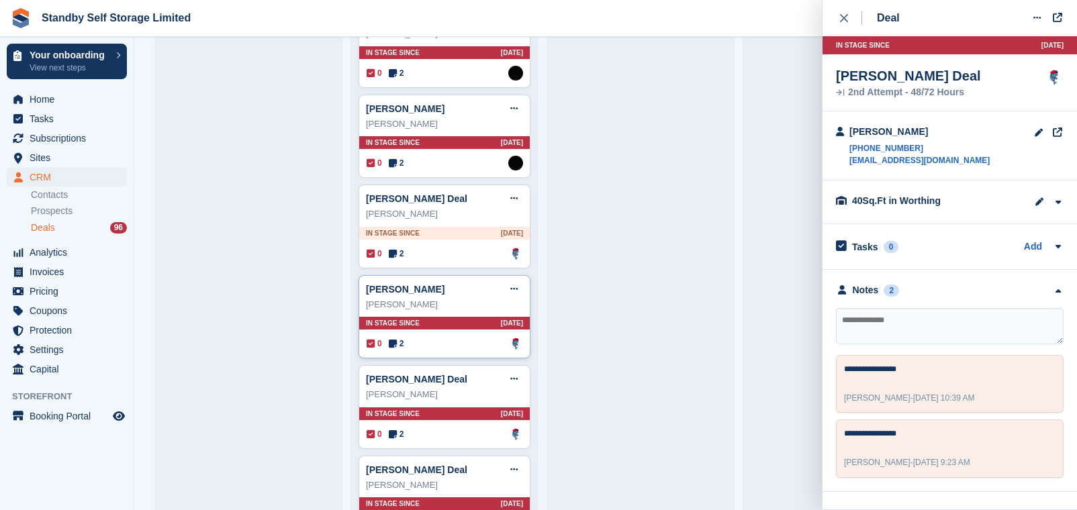
click at [495, 342] on div "0 2 Assigned to Glenn Fisher" at bounding box center [444, 343] width 156 height 15
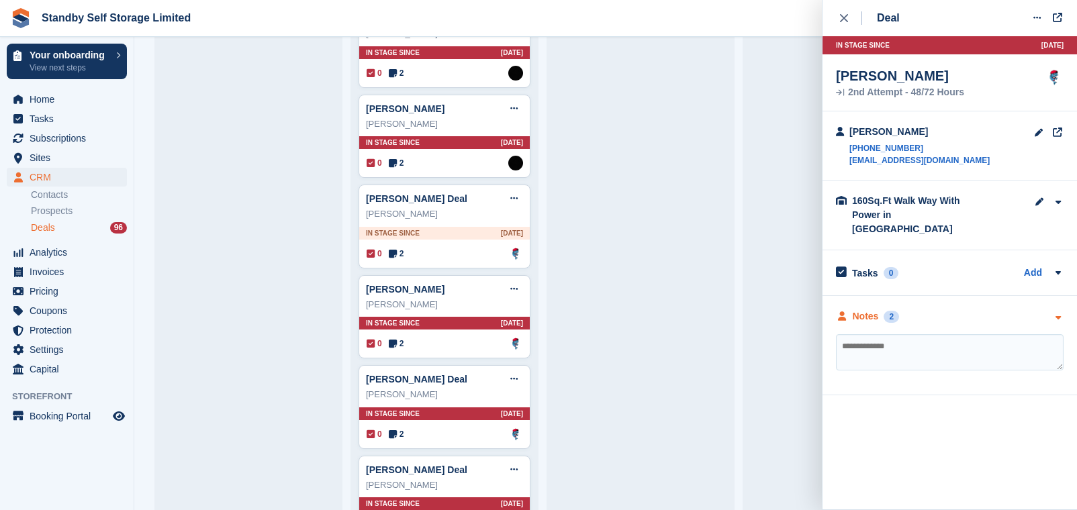
click at [859, 309] on div "Notes" at bounding box center [865, 316] width 26 height 14
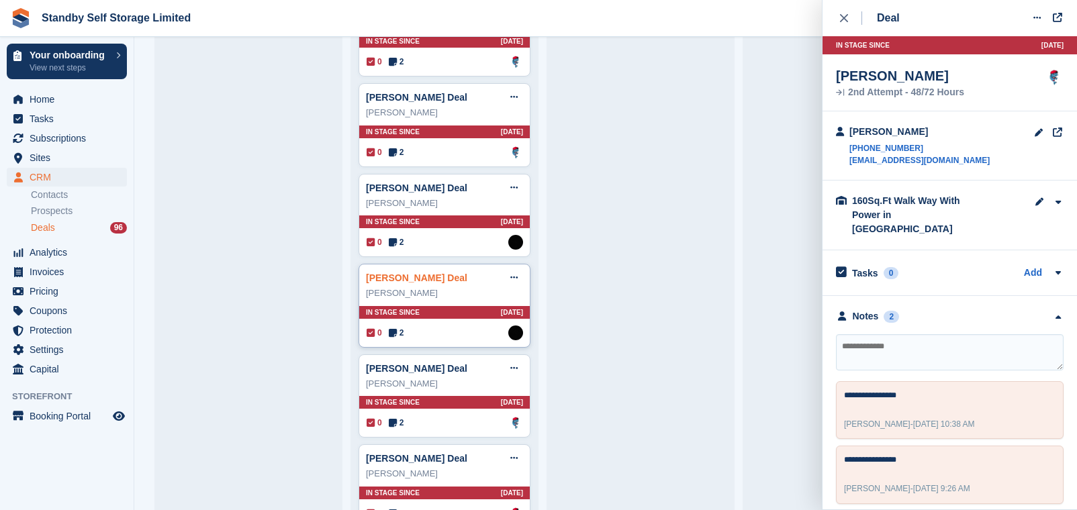
scroll to position [3943, 0]
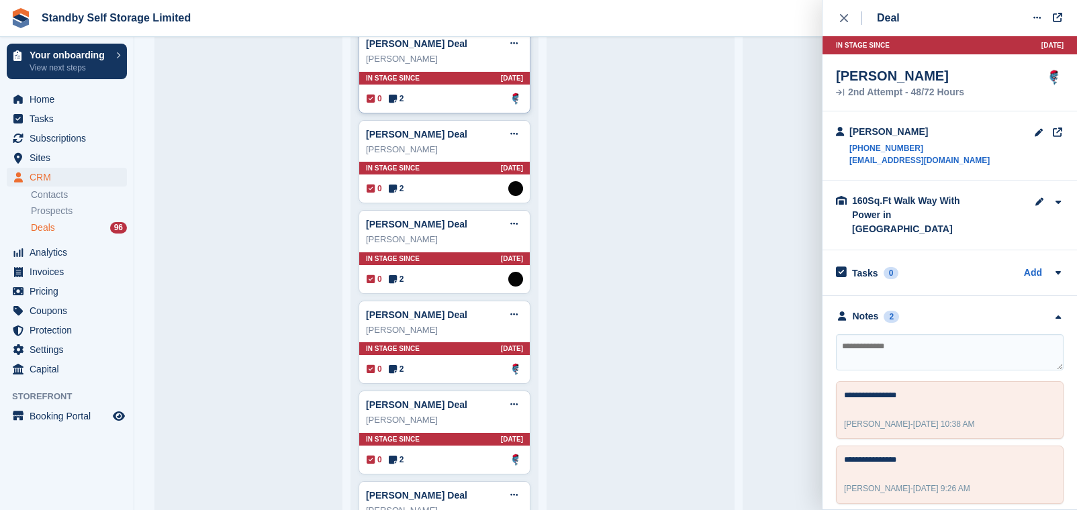
click at [413, 99] on div "0 2 Assigned to Glenn Fisher" at bounding box center [444, 98] width 156 height 15
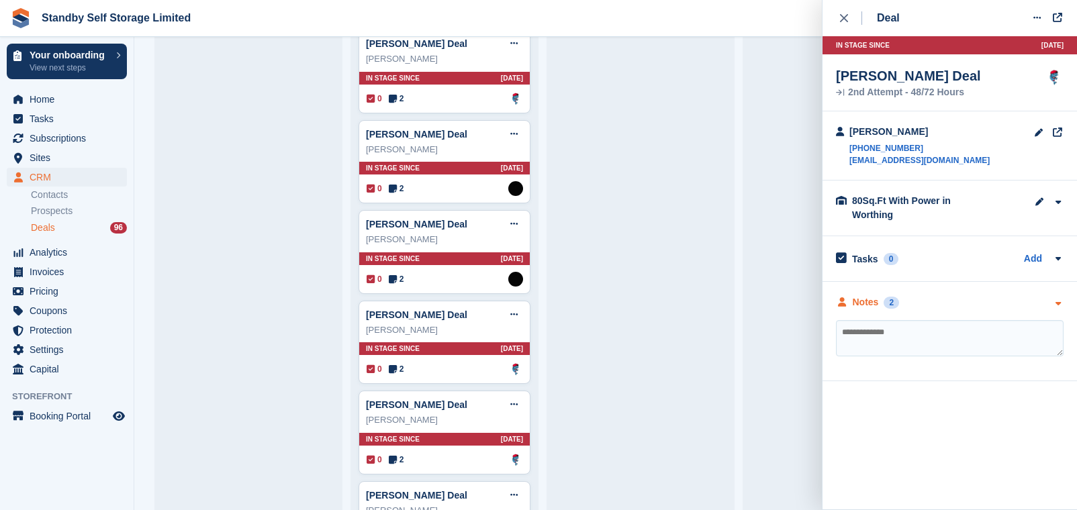
click at [879, 307] on div "Notes 2" at bounding box center [867, 302] width 63 height 14
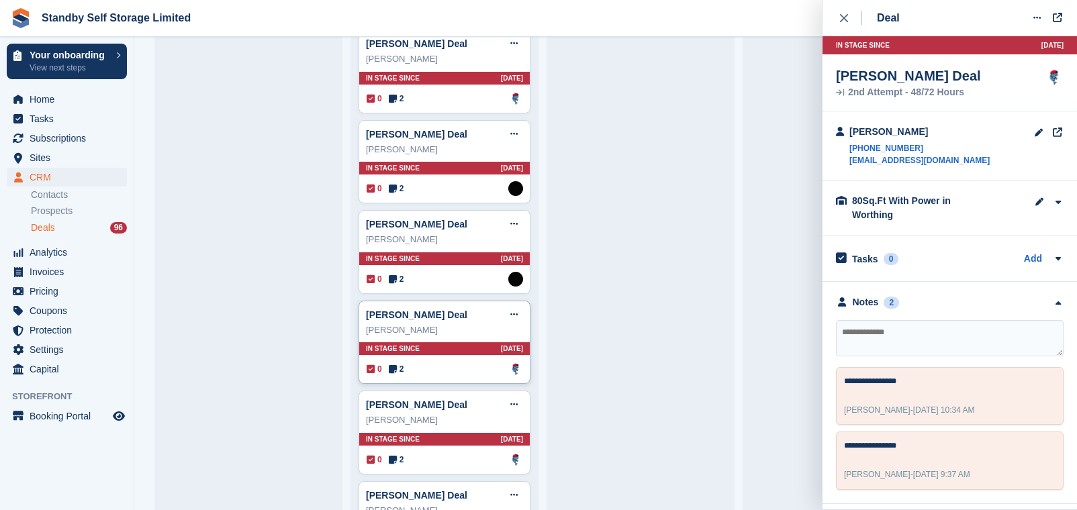
click at [459, 385] on div "Graham De Kock Deal Edit deal Mark as won Mark as lost Delete deal Graham De Ko…" at bounding box center [444, 343] width 172 height 84
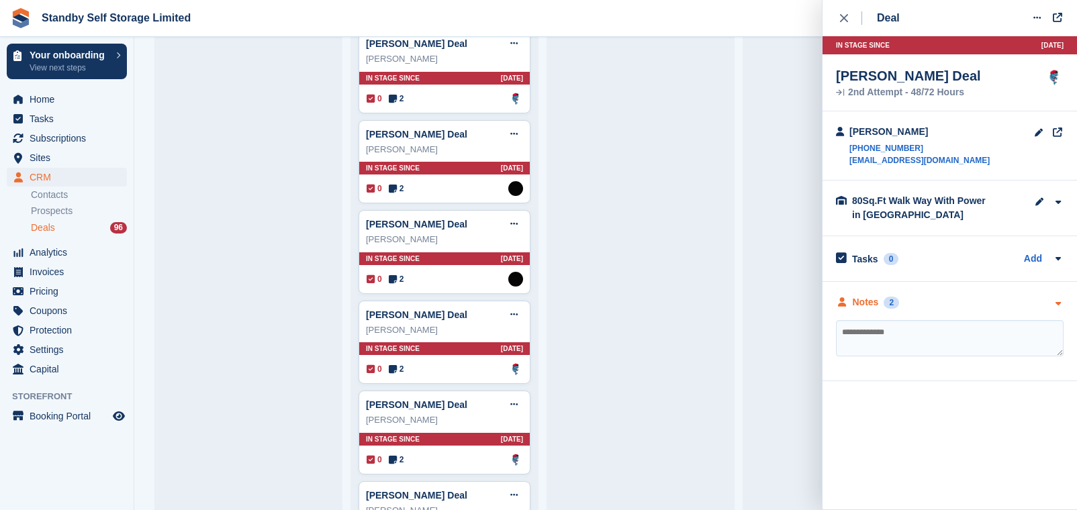
click at [865, 305] on div "Notes" at bounding box center [865, 302] width 26 height 14
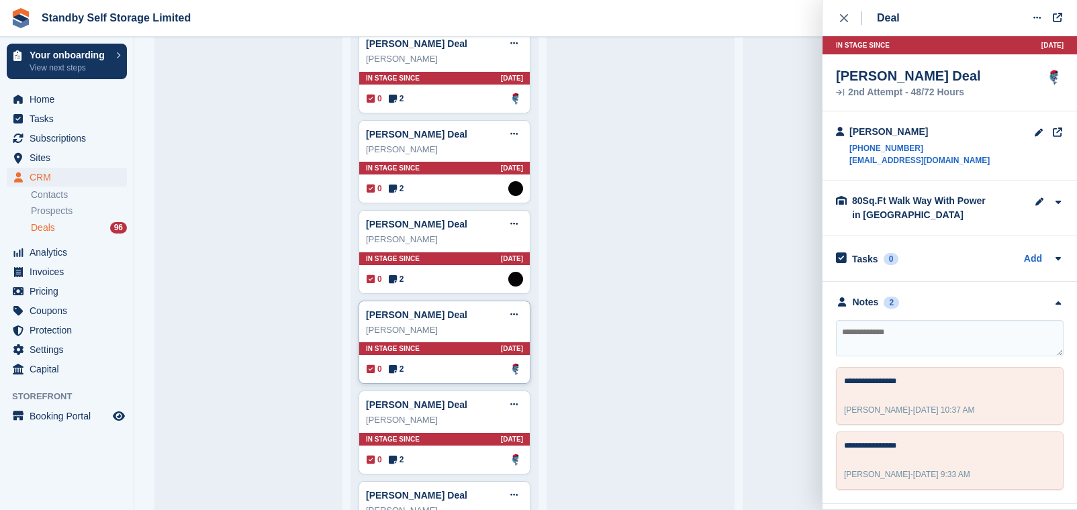
scroll to position [4019, 0]
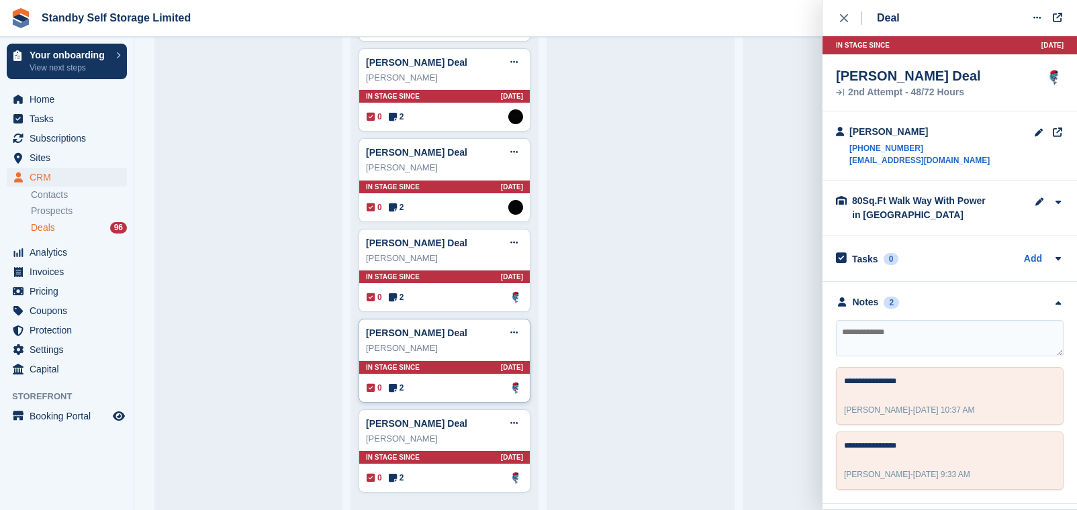
click at [437, 387] on div "0 2 Assigned to Glenn Fisher" at bounding box center [444, 388] width 156 height 15
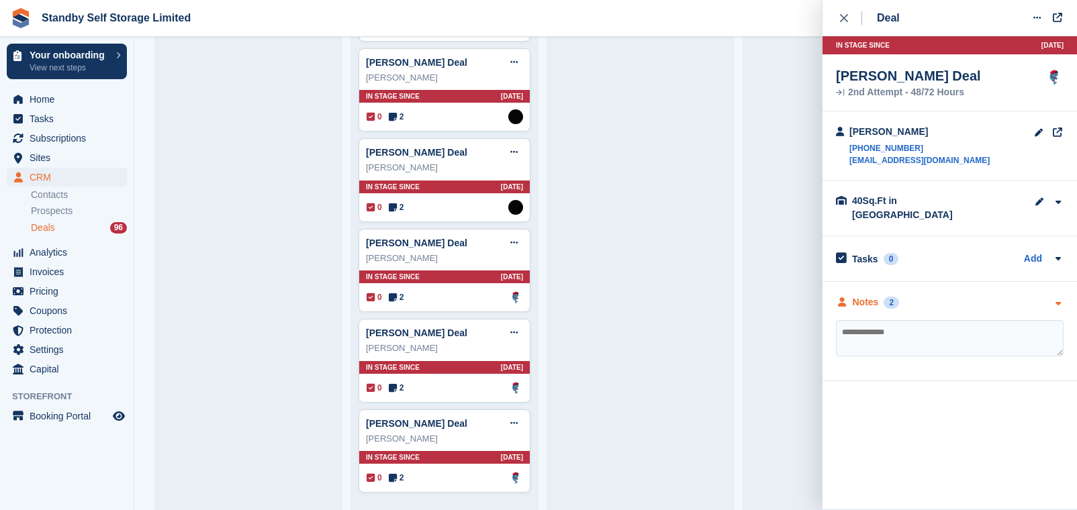
click at [879, 295] on div "Notes 2" at bounding box center [867, 302] width 63 height 14
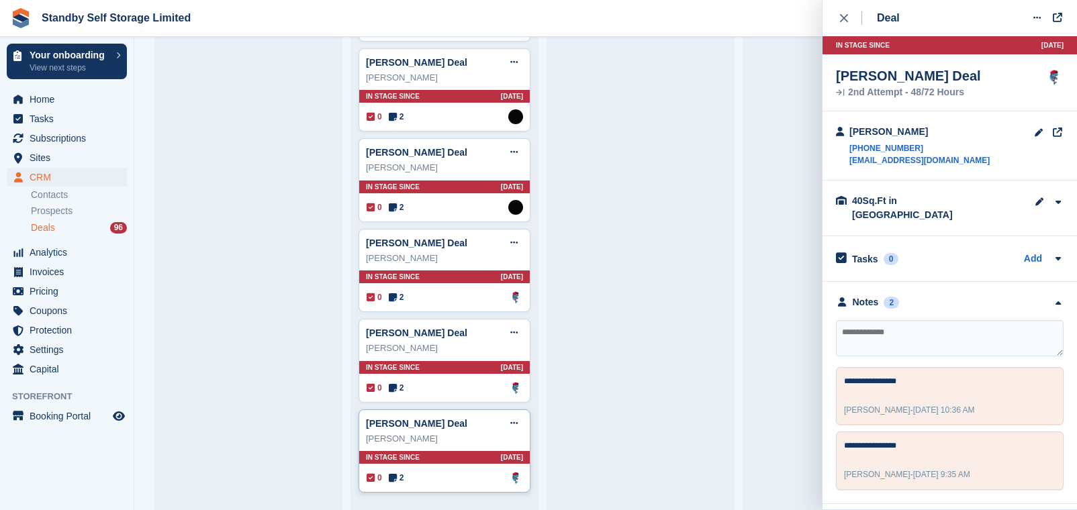
click at [460, 464] on div "Sylvie Clarke-Davies Deal Edit deal Mark as won Mark as lost Delete deal Sylvie…" at bounding box center [444, 451] width 172 height 84
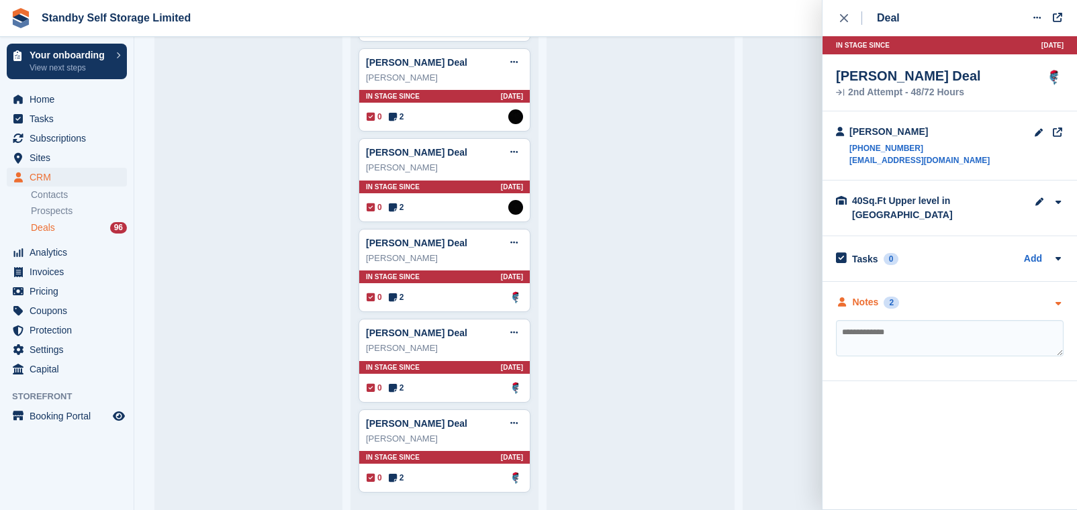
click at [871, 295] on div "Notes" at bounding box center [865, 302] width 26 height 14
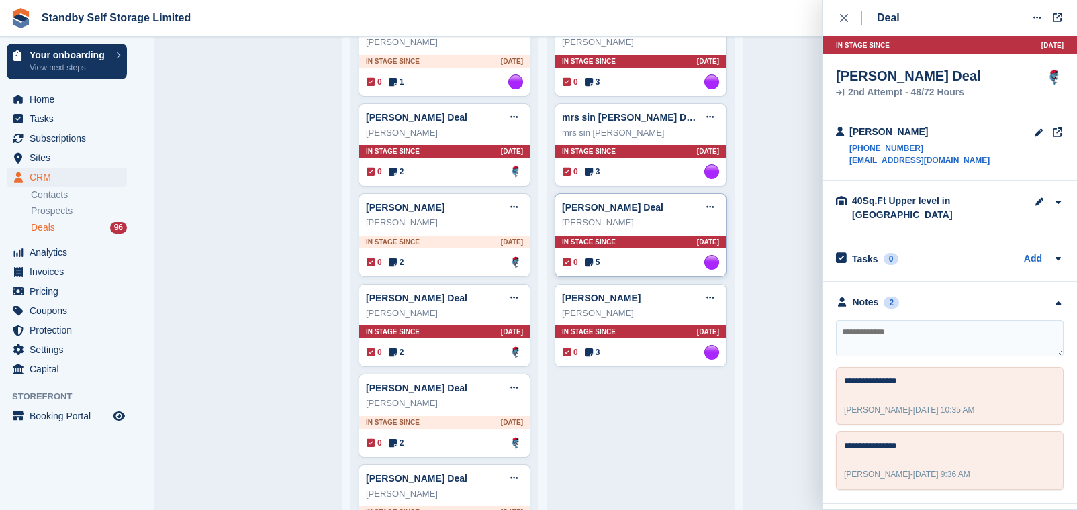
scroll to position [2769, 0]
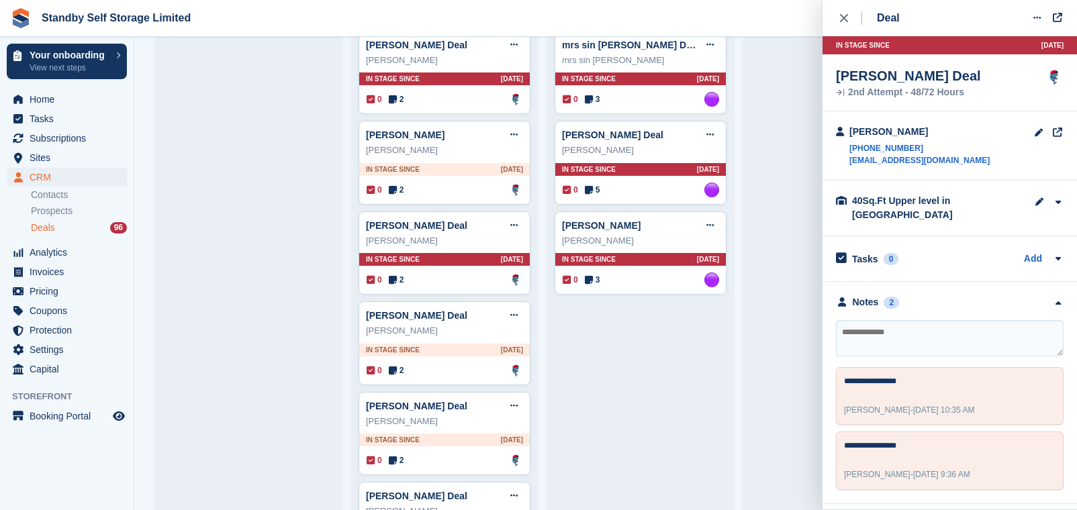
click at [844, 26] on button "close" at bounding box center [851, 18] width 30 height 36
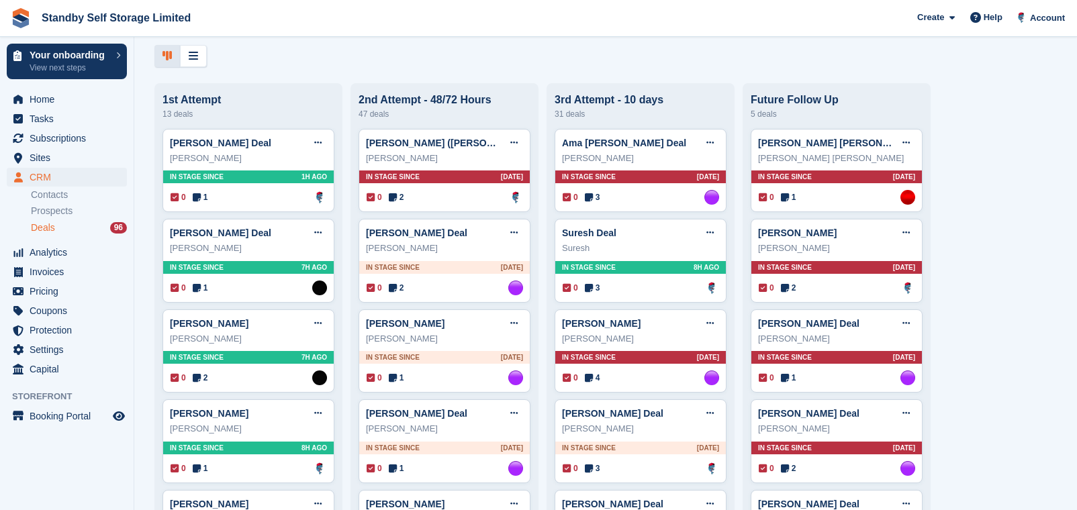
scroll to position [252, 0]
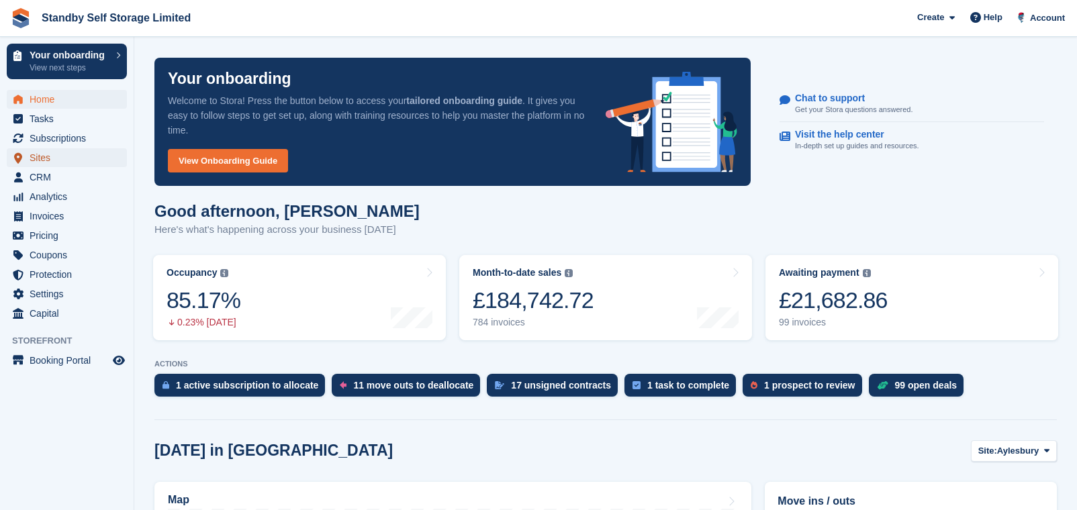
click at [42, 153] on span "Sites" at bounding box center [70, 157] width 81 height 19
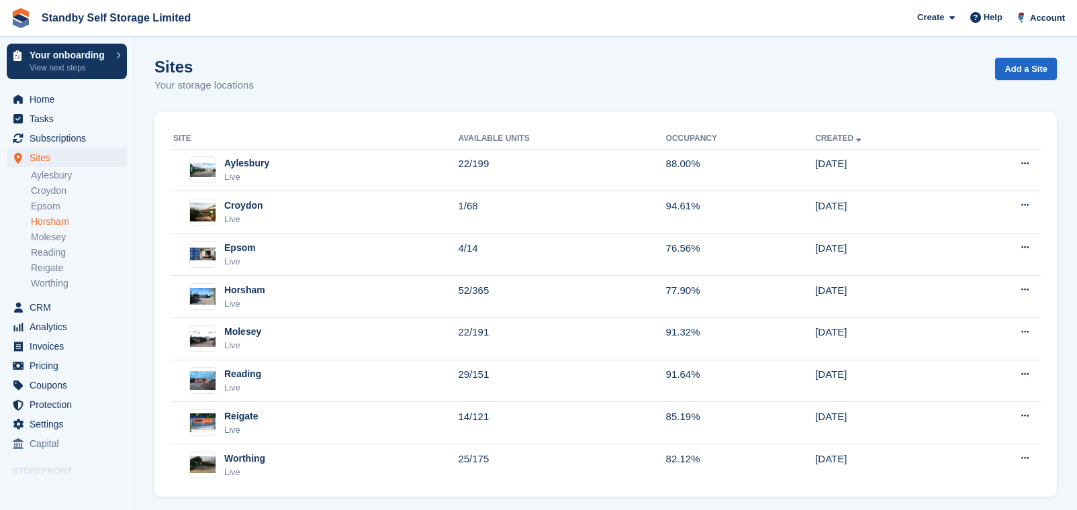
click at [75, 217] on link "Horsham" at bounding box center [79, 221] width 96 height 13
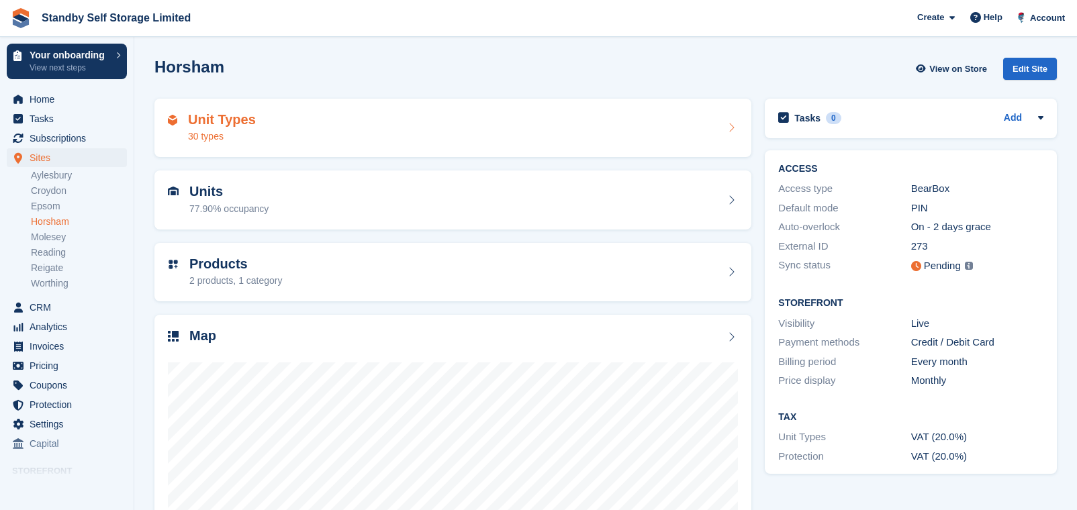
click at [384, 148] on div "Unit Types 30 types" at bounding box center [452, 128] width 597 height 59
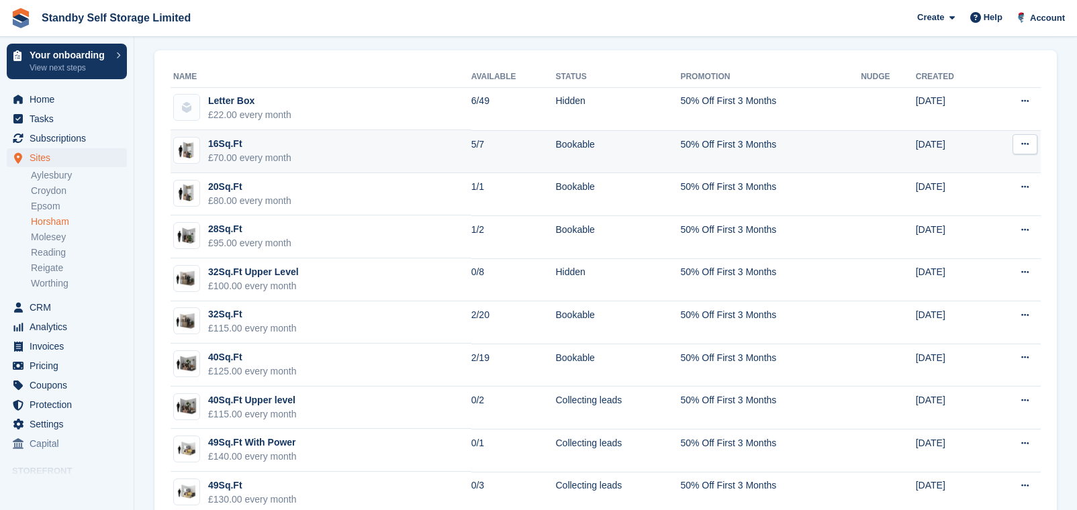
scroll to position [168, 0]
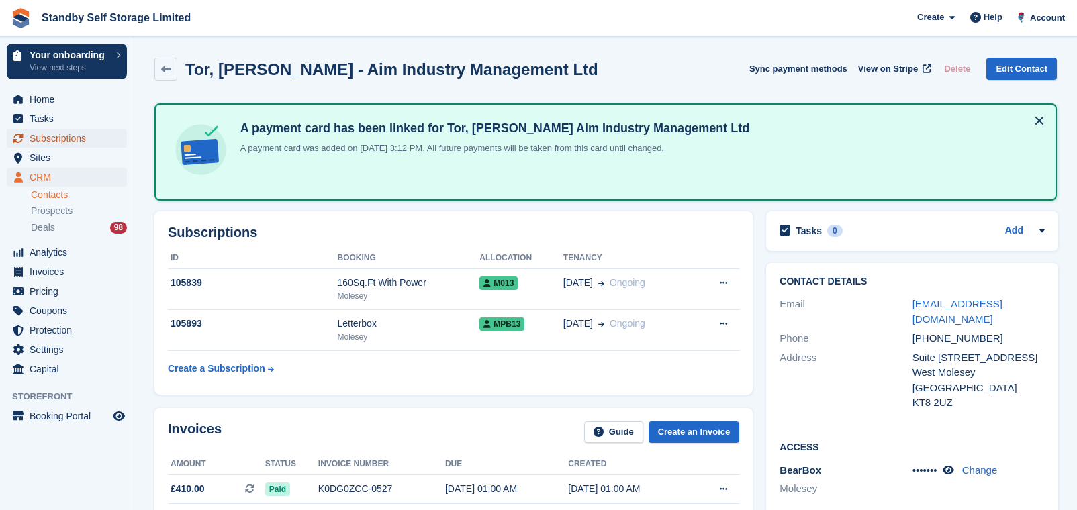
click at [88, 141] on span "Subscriptions" at bounding box center [70, 138] width 81 height 19
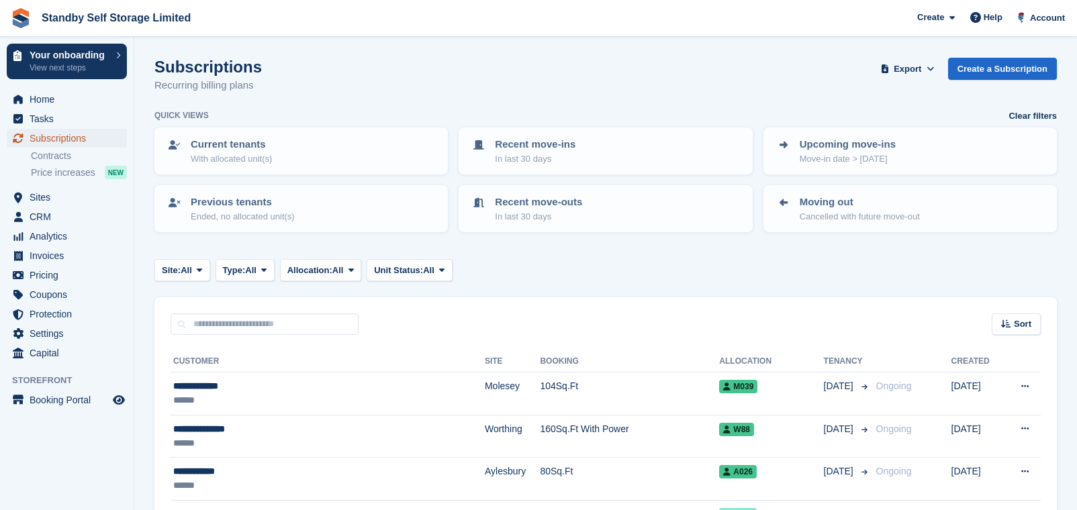
click at [60, 134] on span "Subscriptions" at bounding box center [70, 138] width 81 height 19
click at [242, 317] on input "text" at bounding box center [264, 324] width 188 height 22
type input "******"
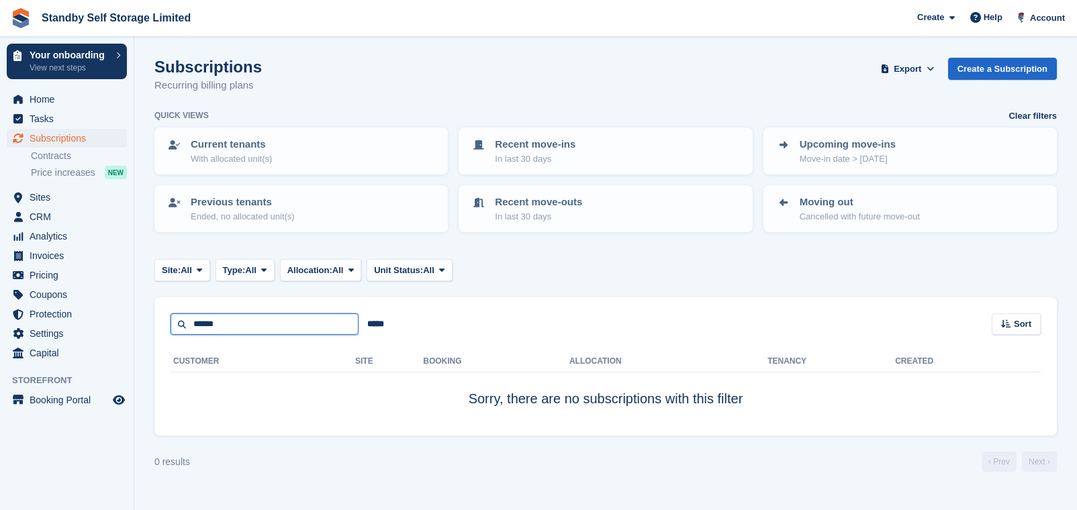
click at [232, 324] on input "******" at bounding box center [264, 324] width 188 height 22
type input "******"
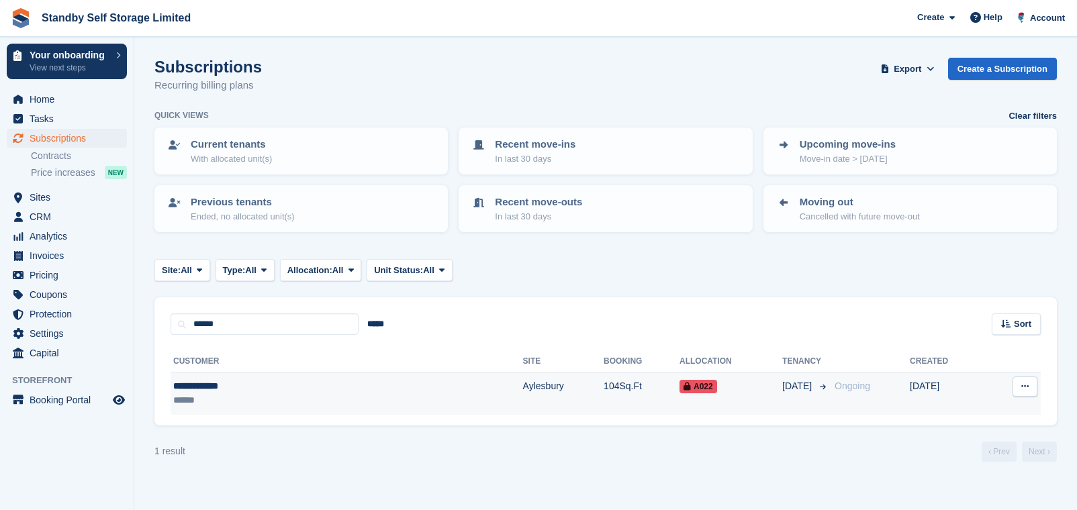
click at [242, 394] on div "******" at bounding box center [261, 400] width 177 height 14
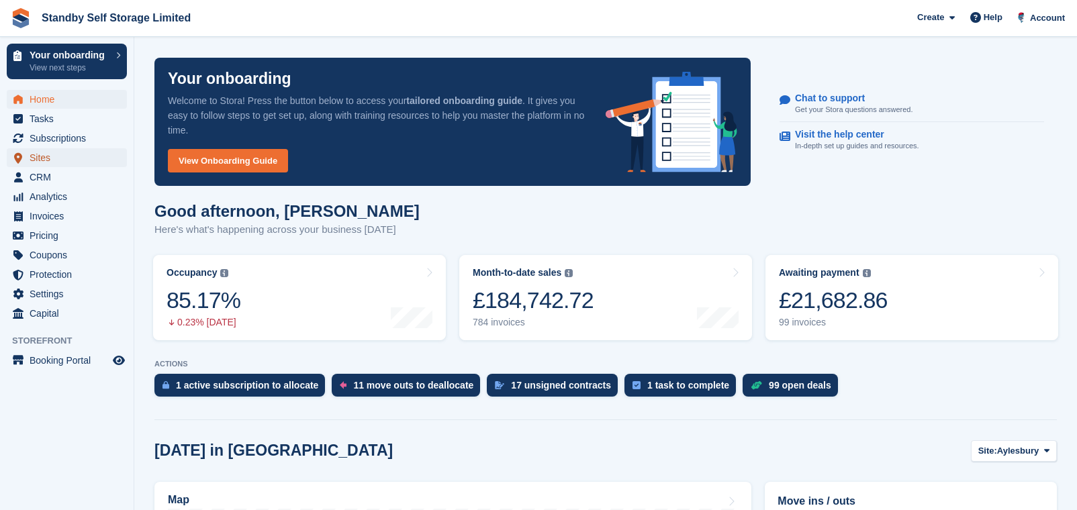
click at [55, 152] on span "Sites" at bounding box center [70, 157] width 81 height 19
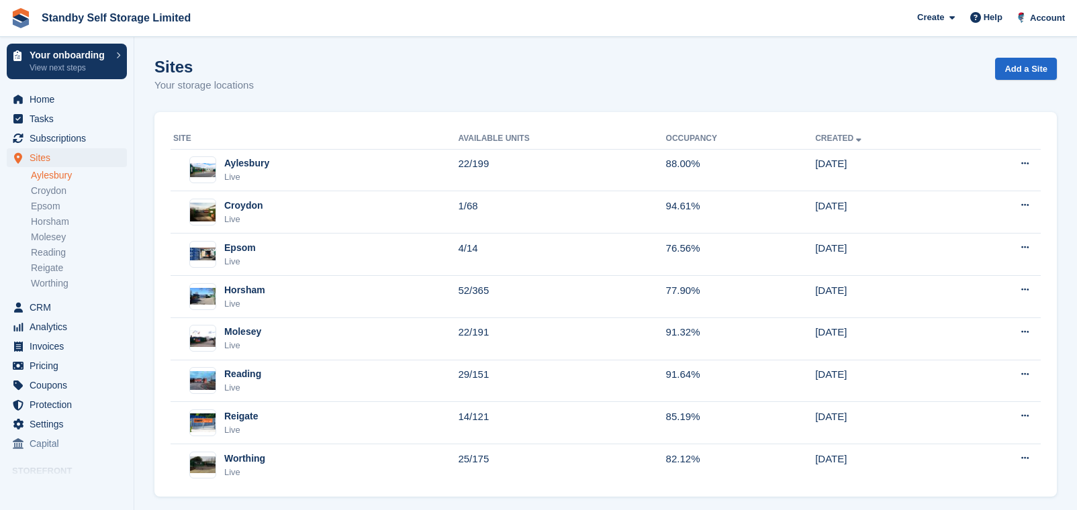
click at [89, 174] on link "Aylesbury" at bounding box center [79, 175] width 96 height 13
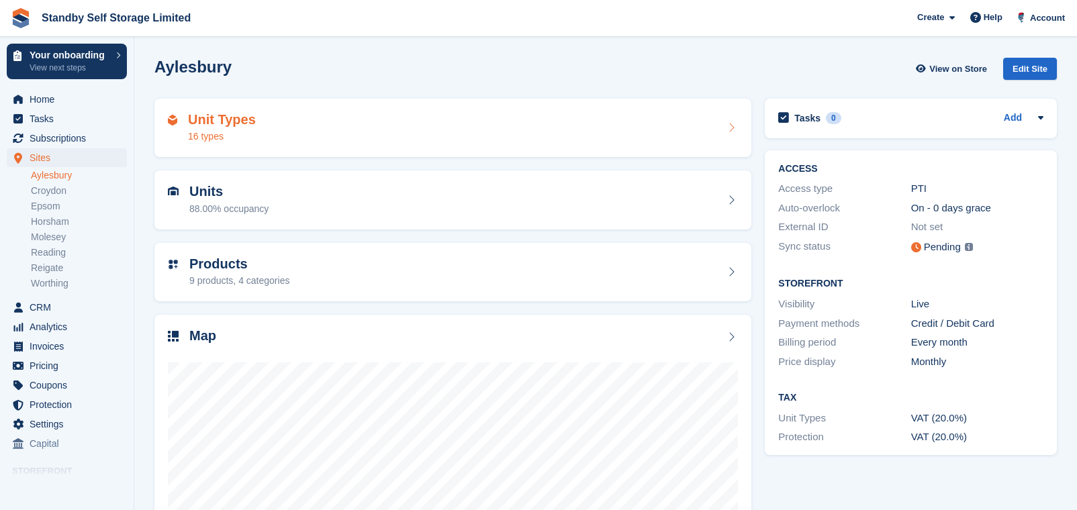
click at [269, 135] on div "Unit Types 16 types" at bounding box center [453, 128] width 570 height 32
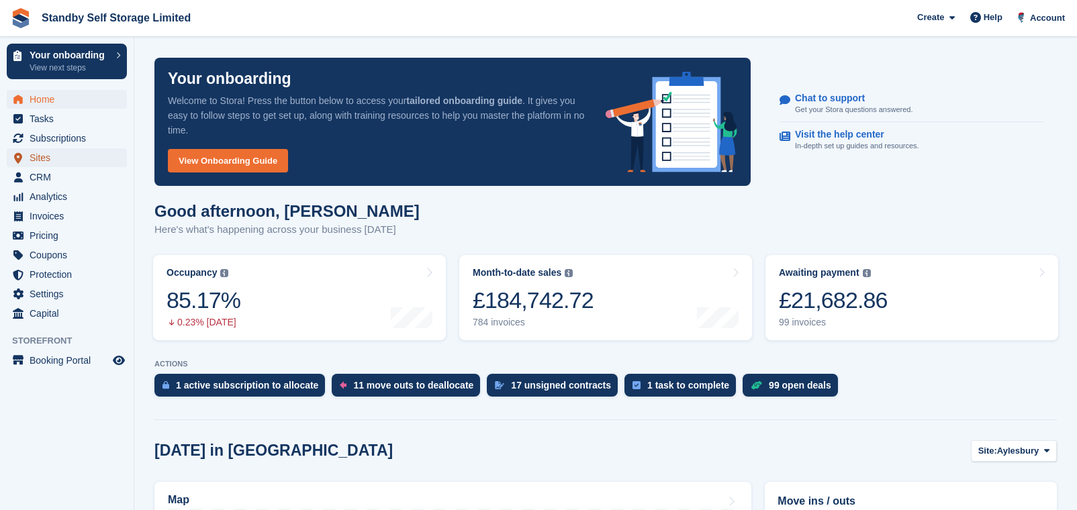
click at [52, 158] on span "Sites" at bounding box center [70, 157] width 81 height 19
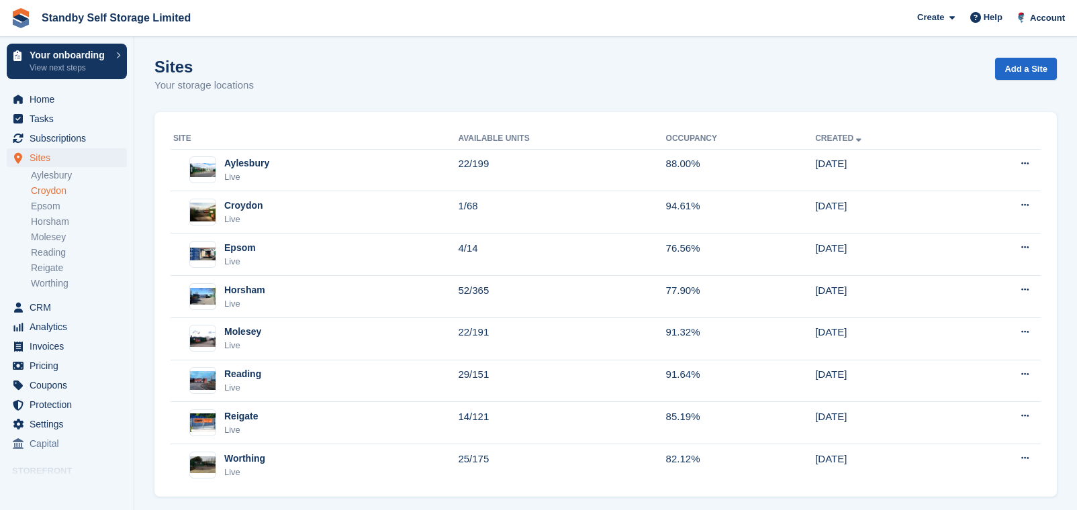
click at [57, 187] on link "Croydon" at bounding box center [79, 191] width 96 height 13
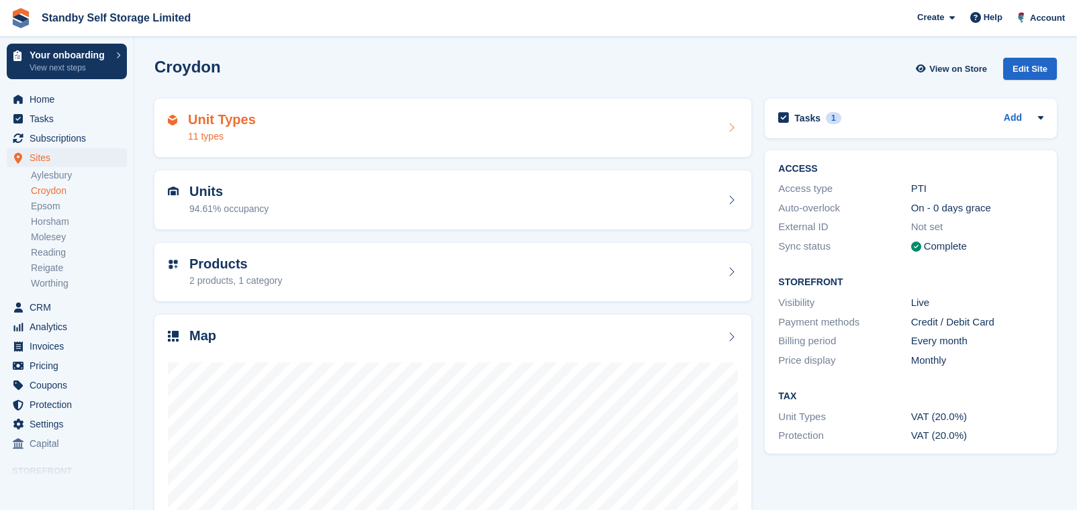
click at [277, 117] on div "Unit Types 11 types" at bounding box center [453, 128] width 570 height 32
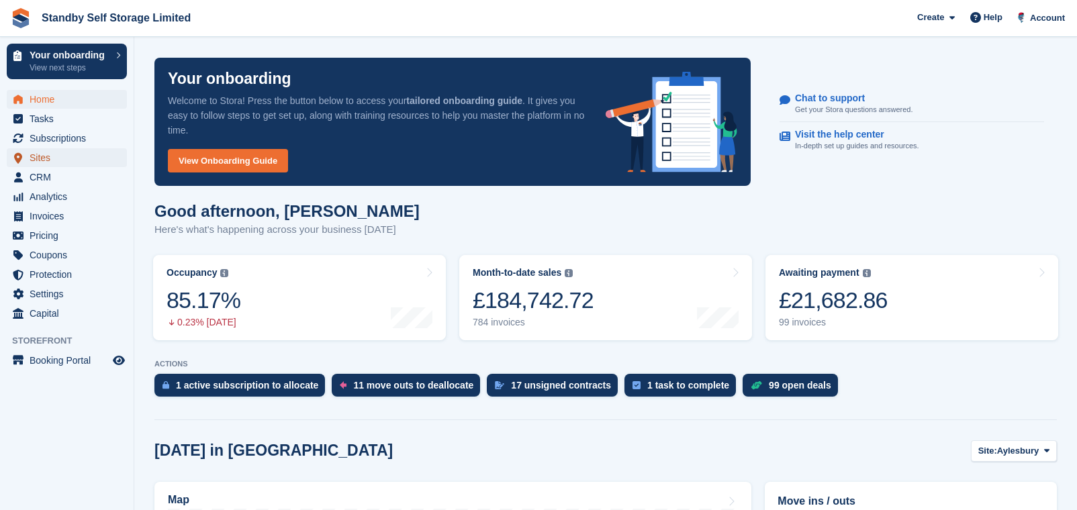
click at [46, 154] on span "Sites" at bounding box center [70, 157] width 81 height 19
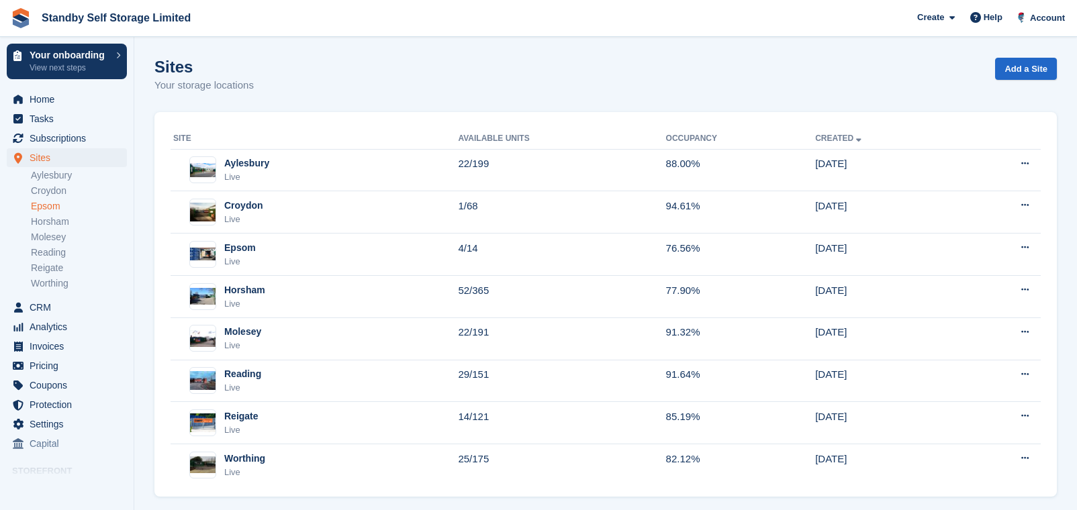
click at [46, 201] on link "Epsom" at bounding box center [79, 206] width 96 height 13
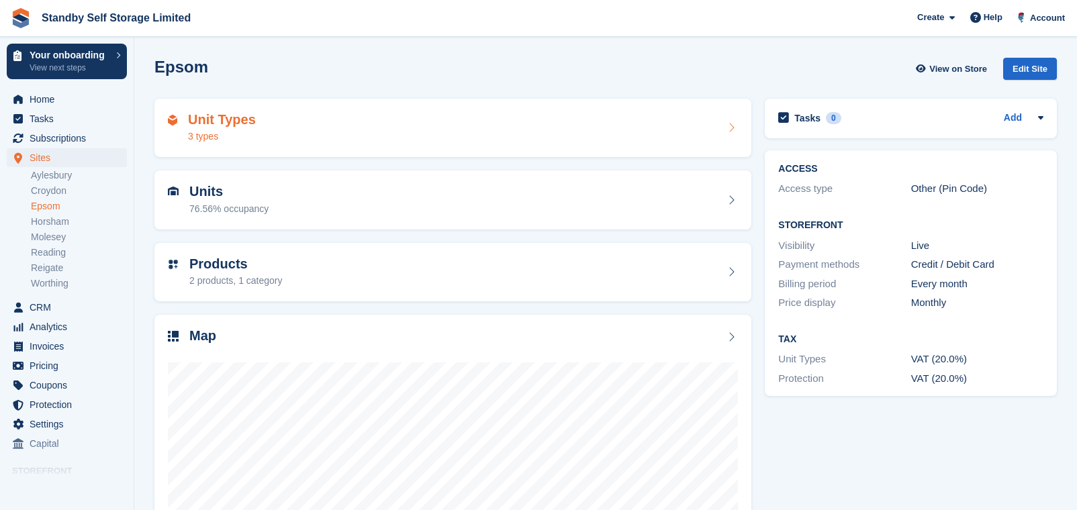
click at [291, 126] on div "Unit Types 3 types" at bounding box center [453, 128] width 570 height 32
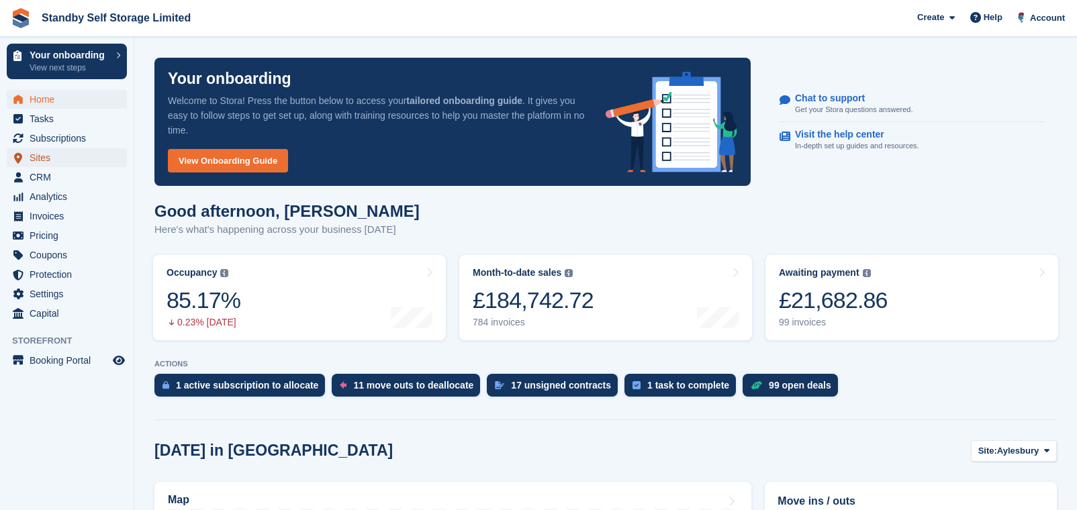
click at [56, 148] on span "Sites" at bounding box center [70, 157] width 81 height 19
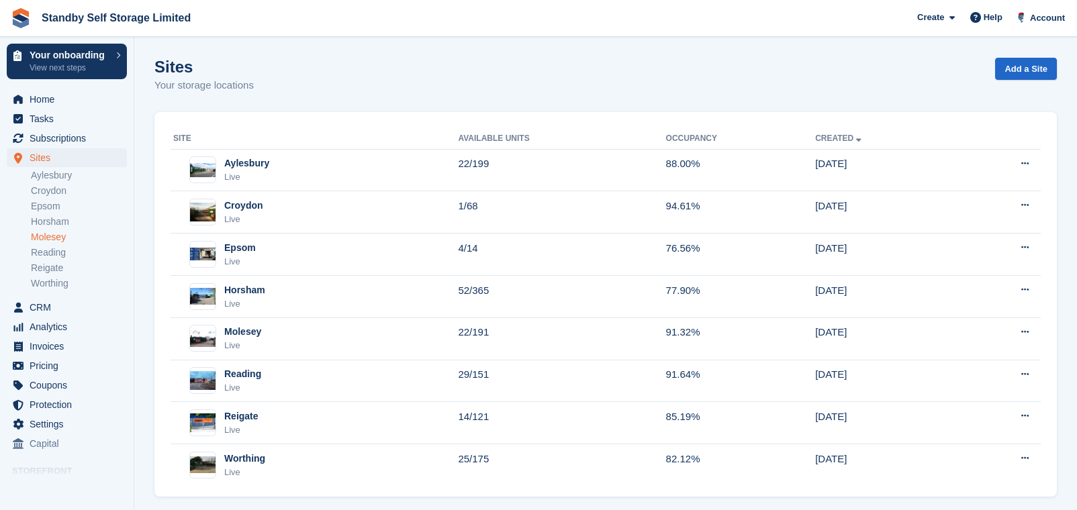
click at [56, 233] on link "Molesey" at bounding box center [79, 237] width 96 height 13
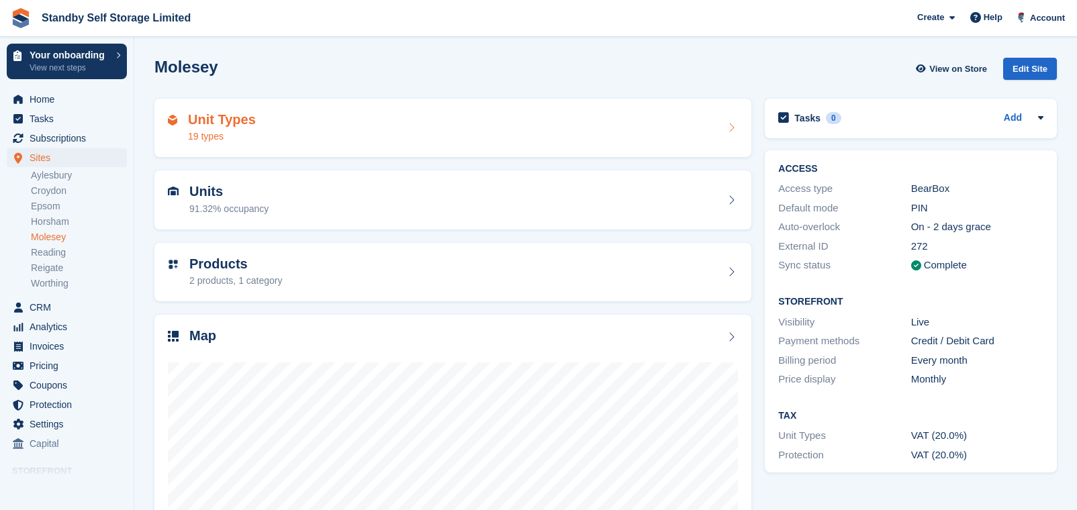
click at [179, 125] on div "Unit Types 19 types" at bounding box center [212, 128] width 88 height 32
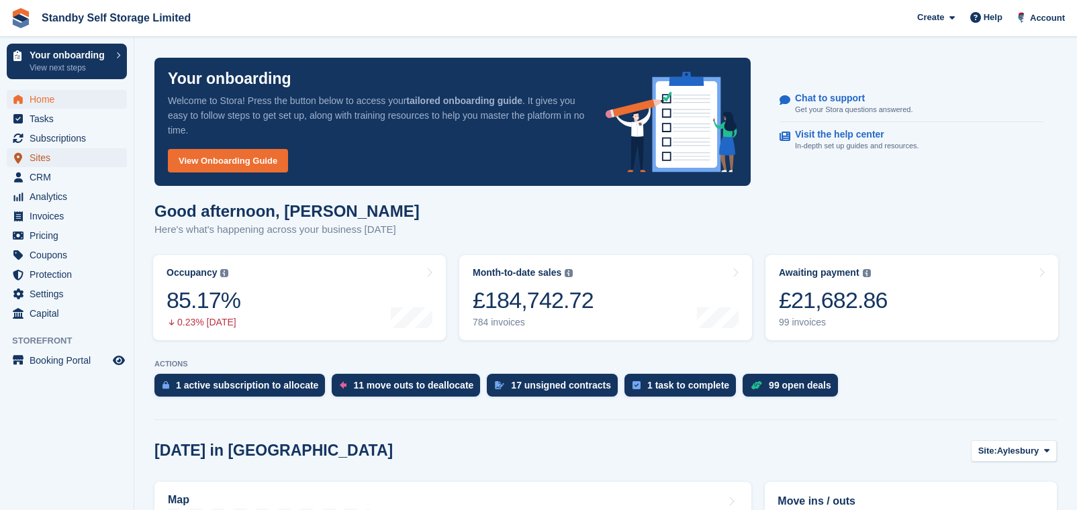
click at [44, 160] on span "Sites" at bounding box center [70, 157] width 81 height 19
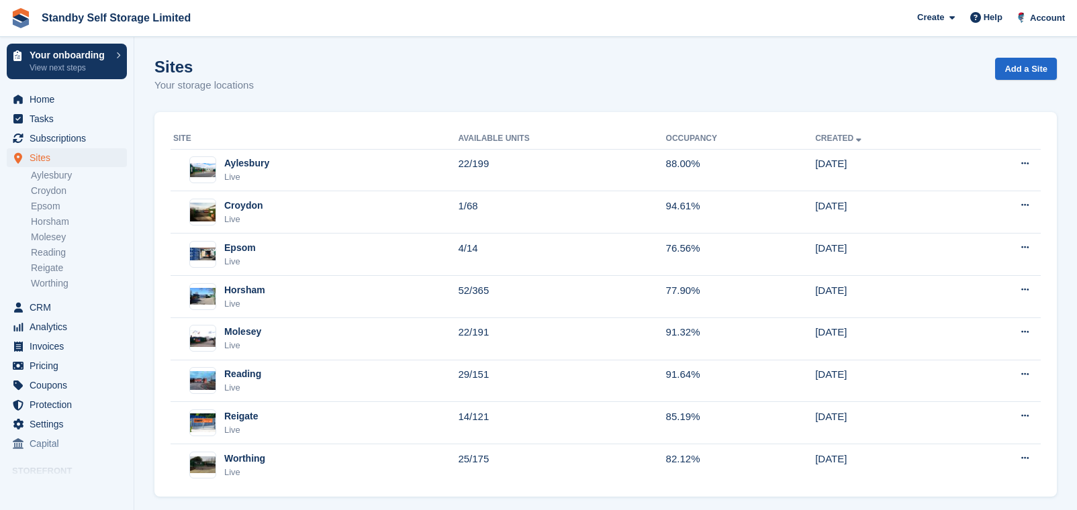
click at [62, 258] on link "Reading" at bounding box center [79, 252] width 96 height 13
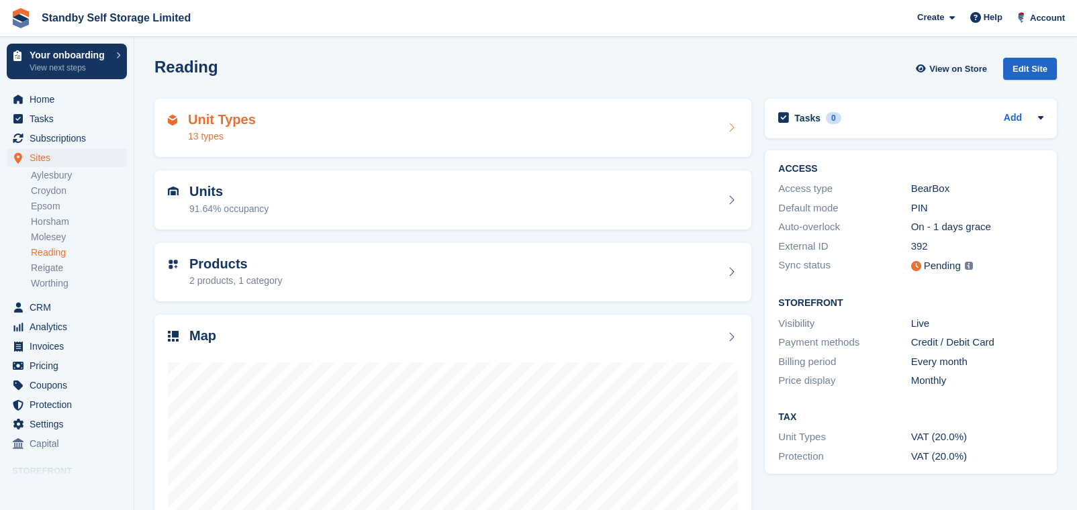
click at [236, 136] on div "13 types" at bounding box center [222, 137] width 68 height 14
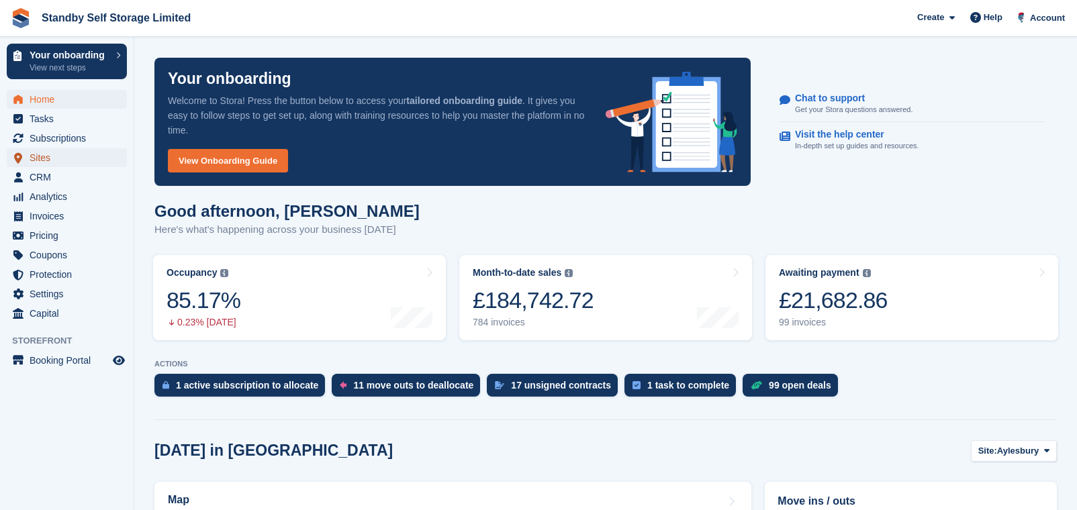
click at [50, 156] on span "Sites" at bounding box center [70, 157] width 81 height 19
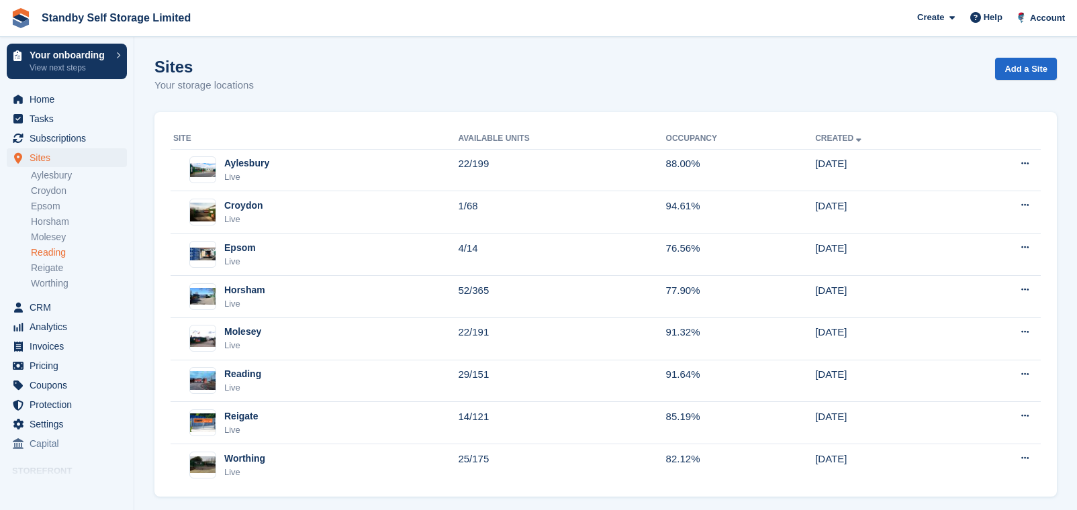
click at [46, 248] on link "Reading" at bounding box center [79, 252] width 96 height 13
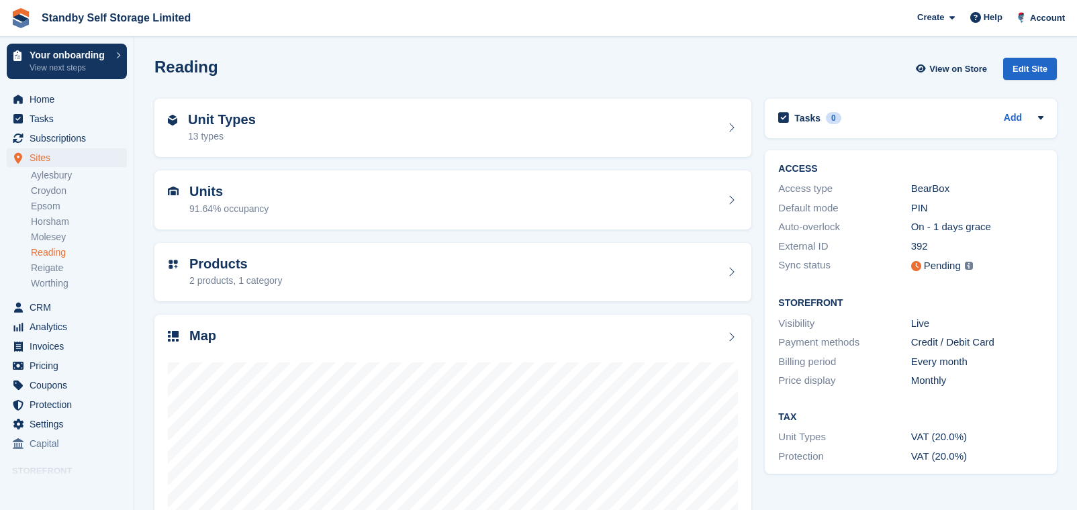
click at [291, 318] on div "Map" at bounding box center [452, 471] width 597 height 313
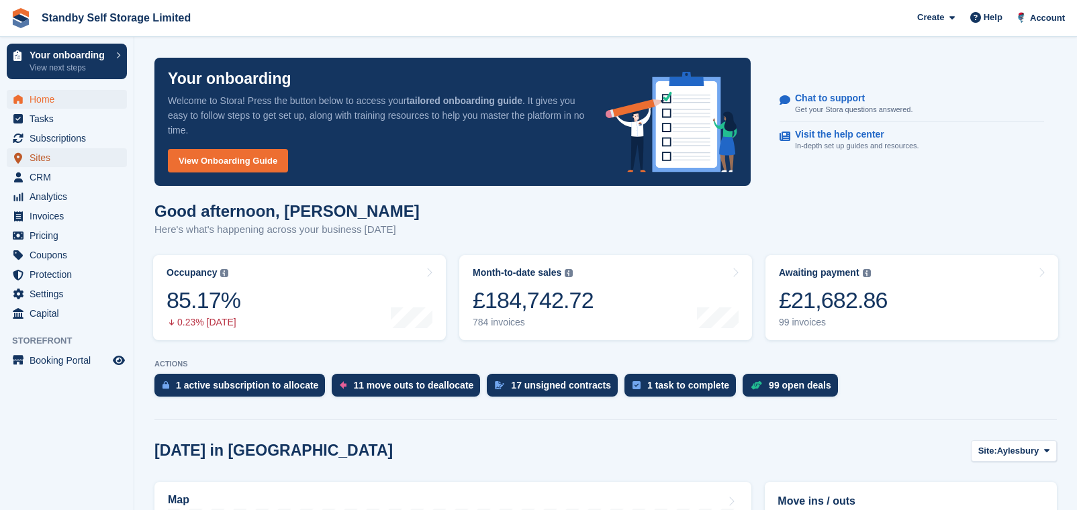
click at [62, 159] on span "Sites" at bounding box center [70, 157] width 81 height 19
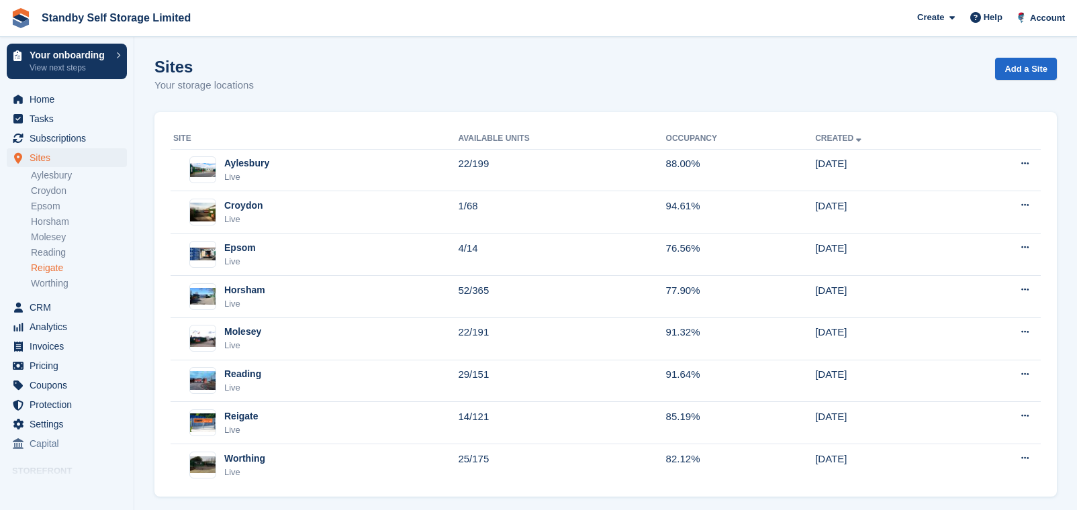
click at [59, 266] on link "Reigate" at bounding box center [79, 268] width 96 height 13
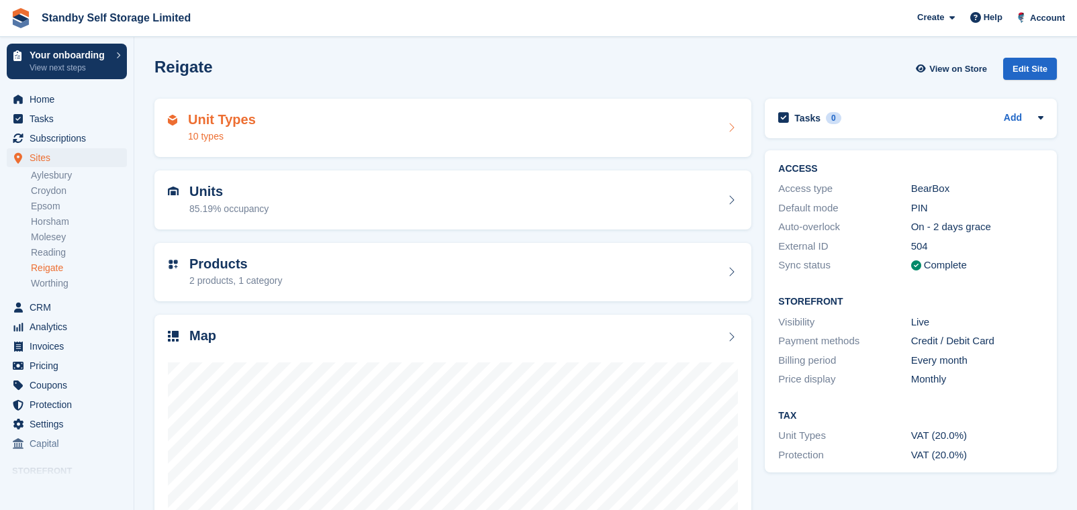
click at [192, 135] on div "10 types" at bounding box center [222, 137] width 68 height 14
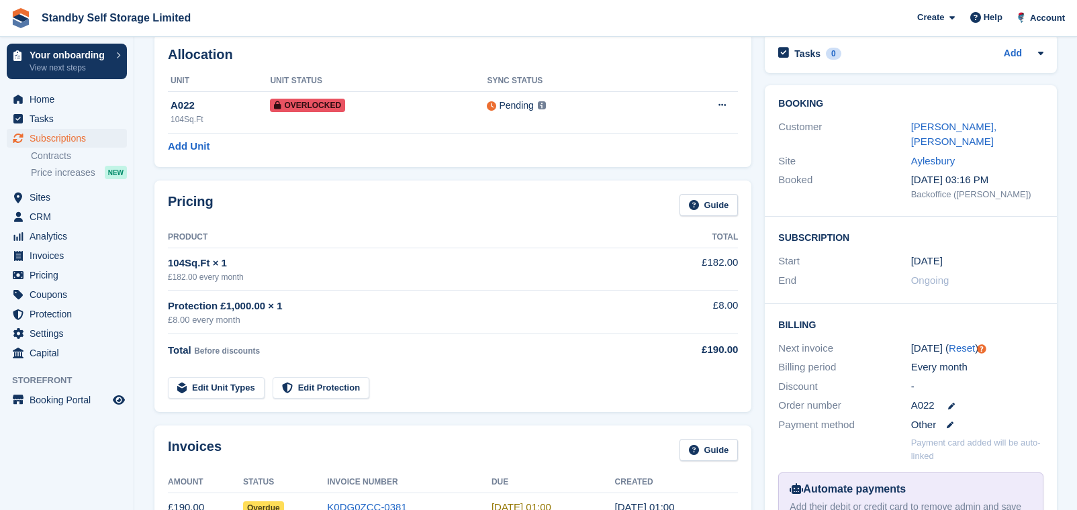
scroll to position [168, 0]
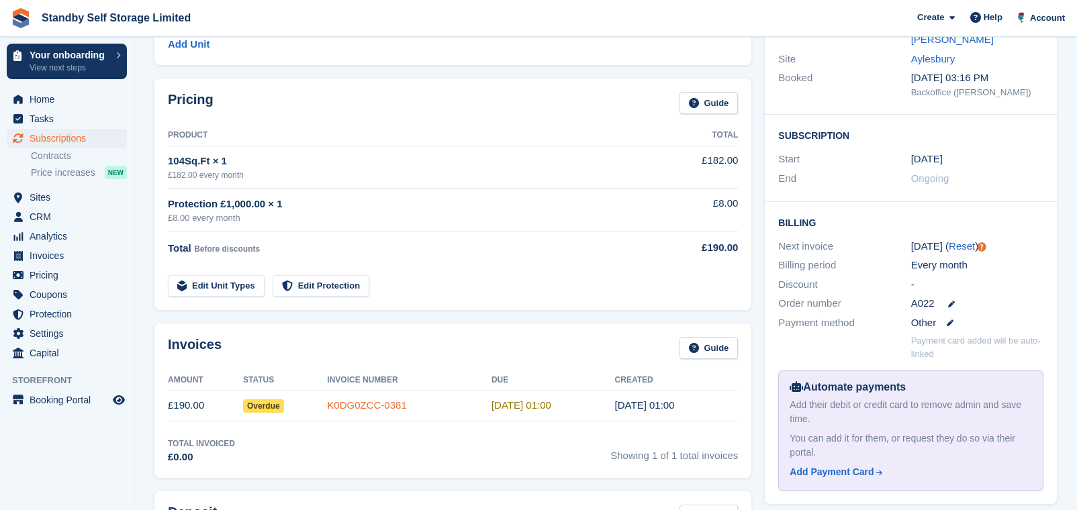
click at [375, 401] on link "K0DG0ZCC-0381" at bounding box center [366, 404] width 79 height 11
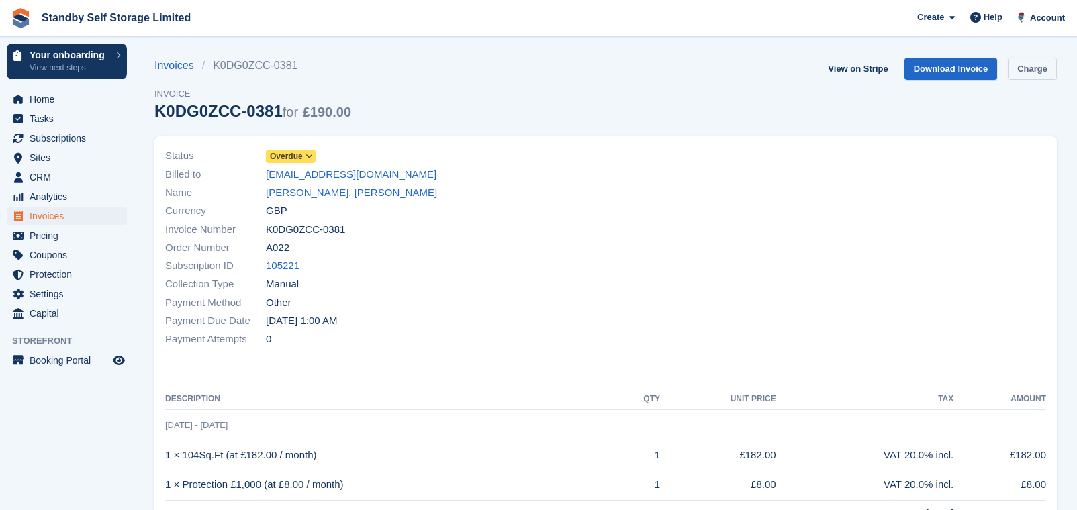
click at [1051, 68] on link "Charge" at bounding box center [1032, 69] width 49 height 22
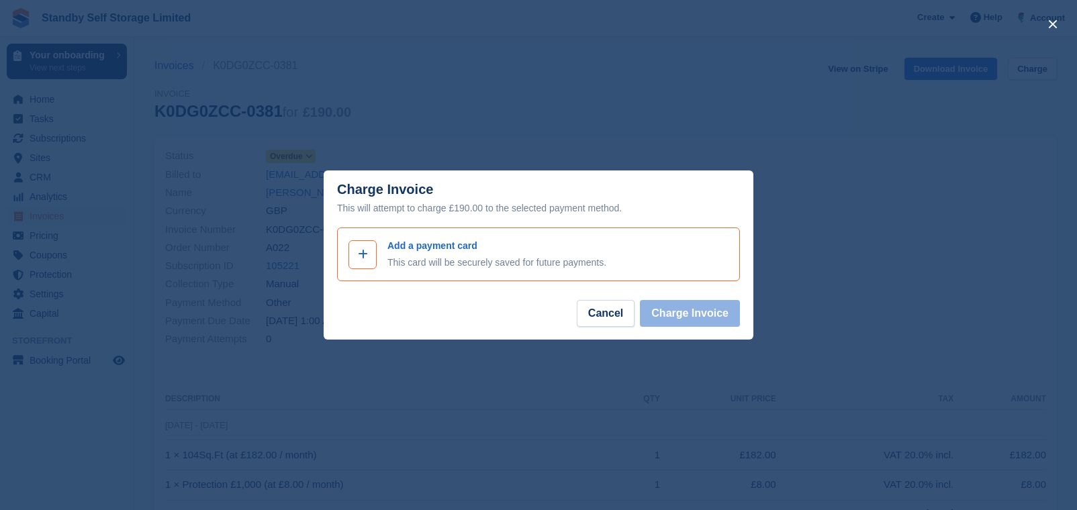
click at [358, 256] on icon at bounding box center [363, 254] width 10 height 11
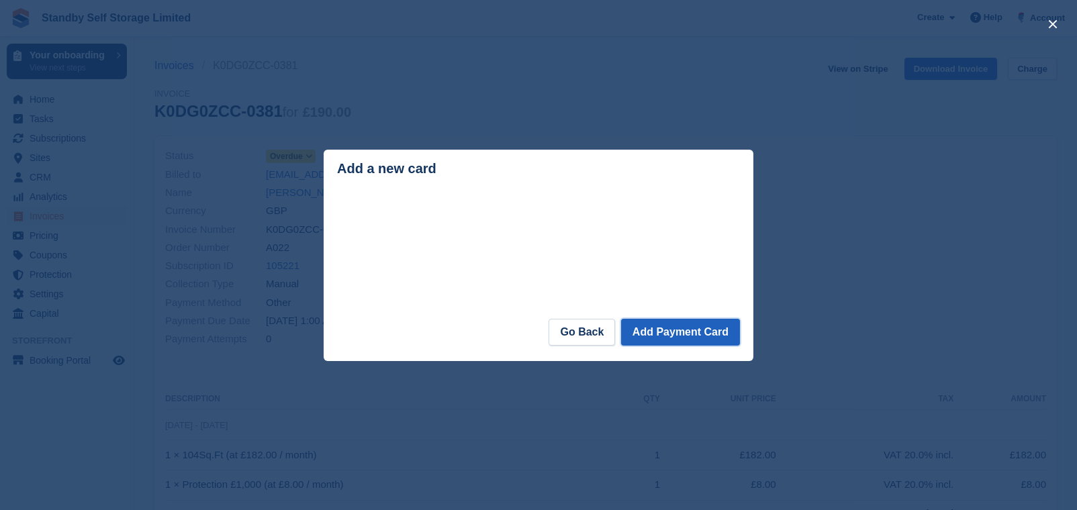
click at [696, 324] on button "Add Payment Card" at bounding box center [680, 332] width 119 height 27
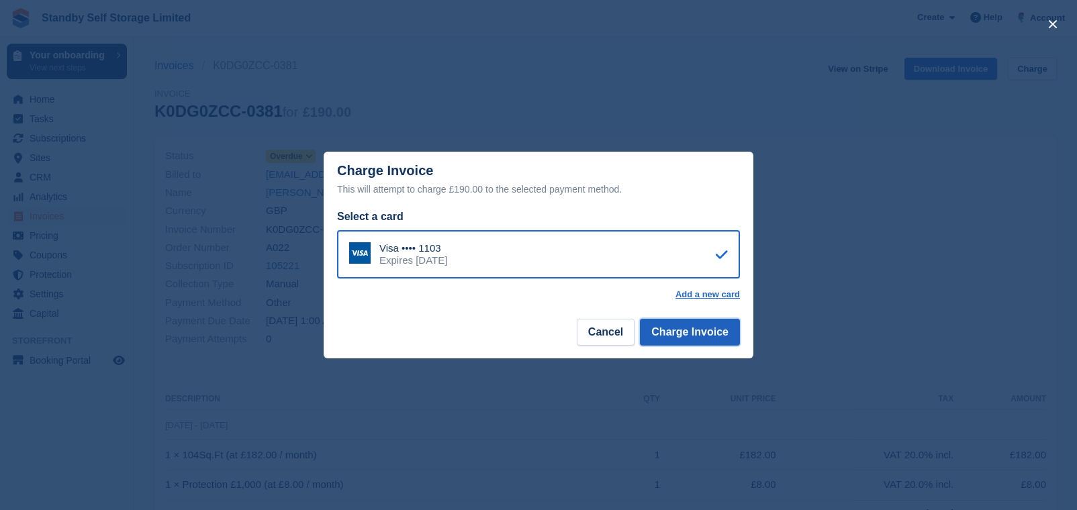
click at [671, 332] on button "Charge Invoice" at bounding box center [690, 332] width 100 height 27
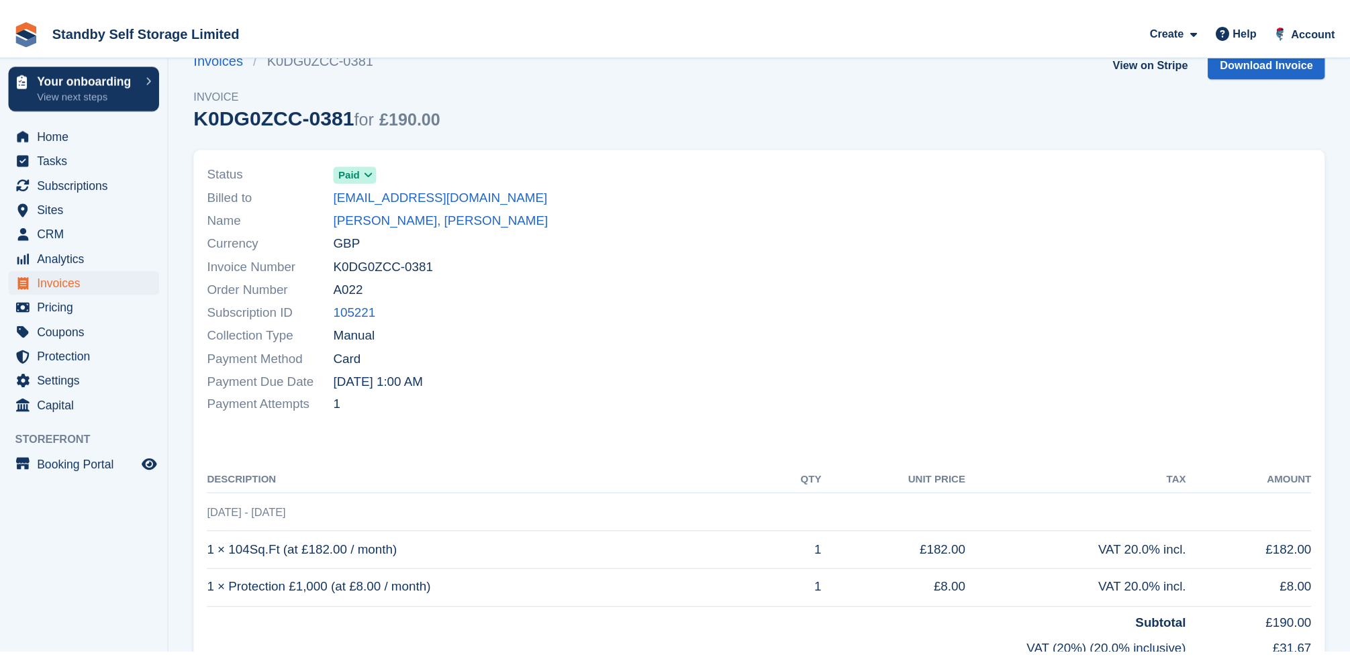
scroll to position [26, 0]
